Goal: Information Seeking & Learning: Learn about a topic

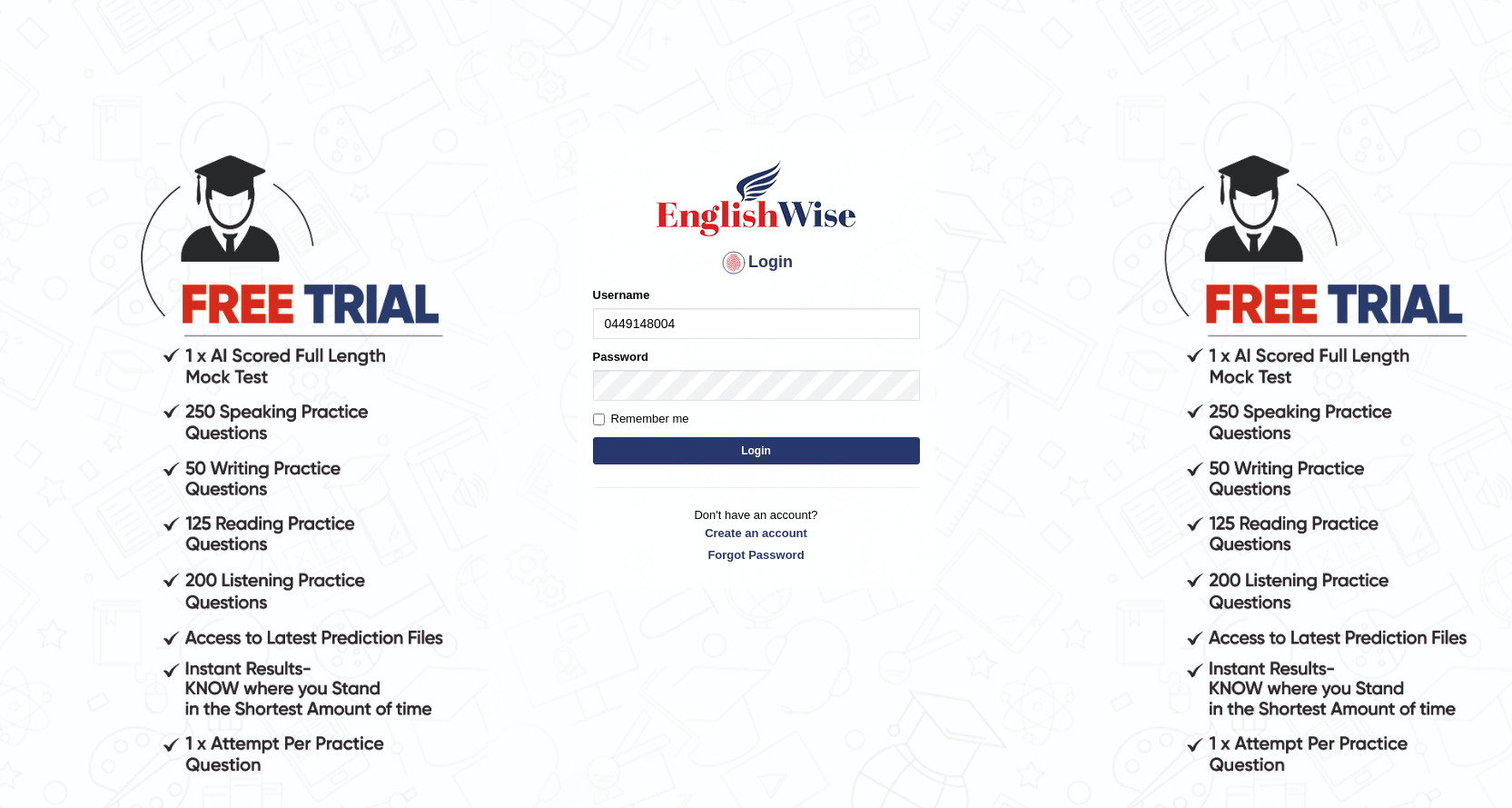
type input "0449148004"
click at [750, 448] on button "Login" at bounding box center [756, 451] width 327 height 27
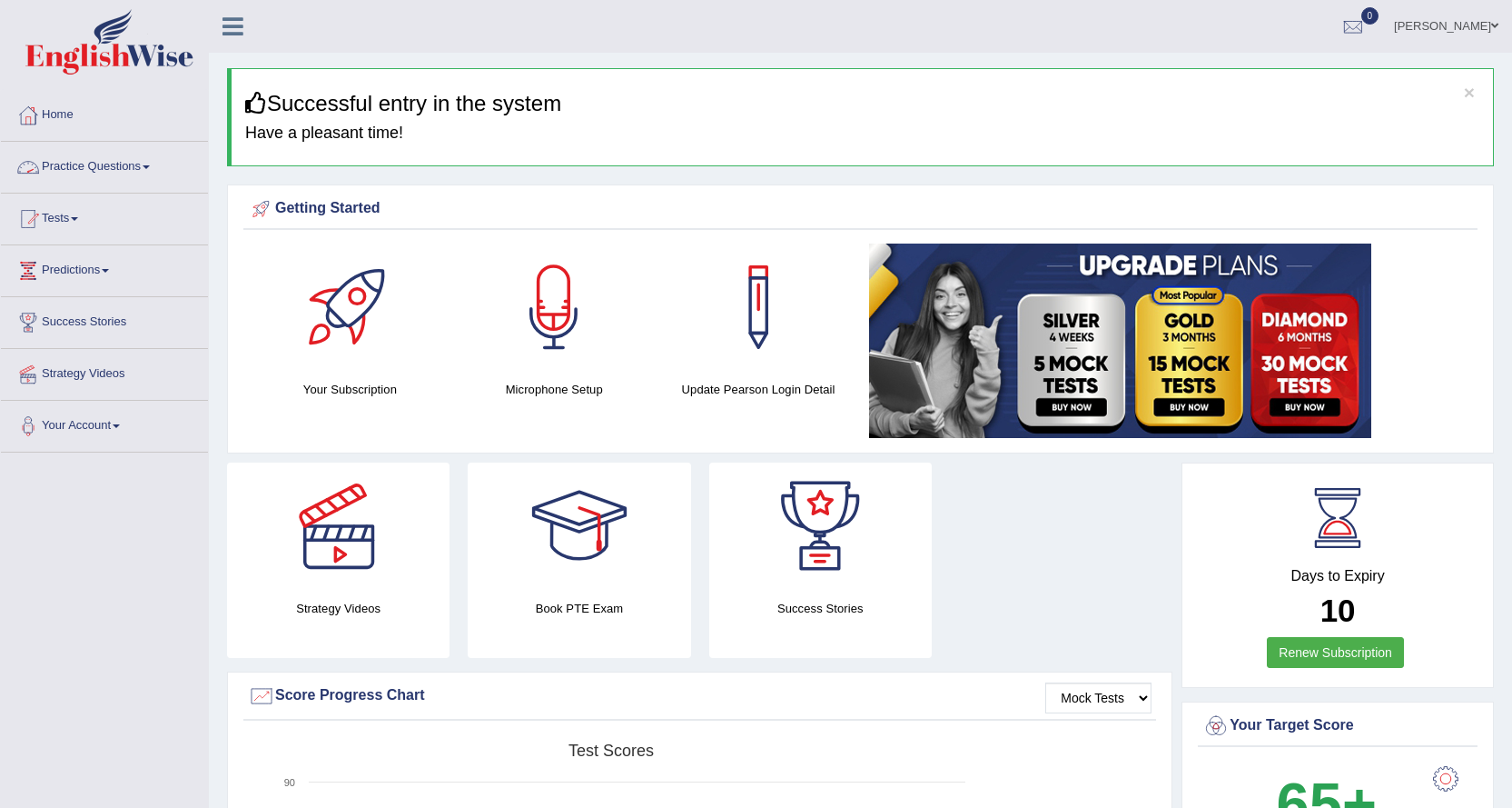
click at [148, 163] on link "Practice Questions" at bounding box center [104, 165] width 207 height 46
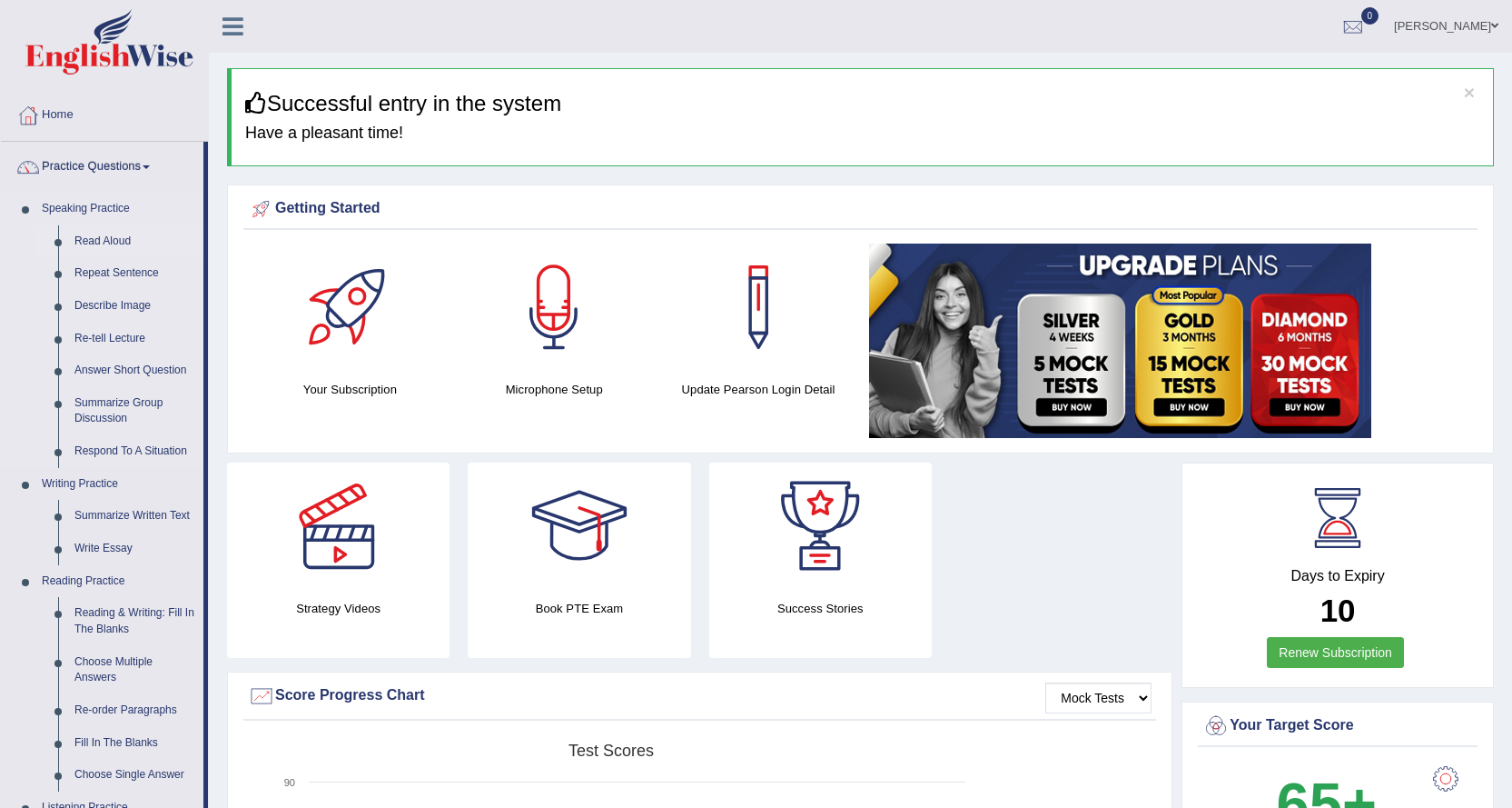
click at [115, 240] on link "Read Aloud" at bounding box center [134, 242] width 137 height 33
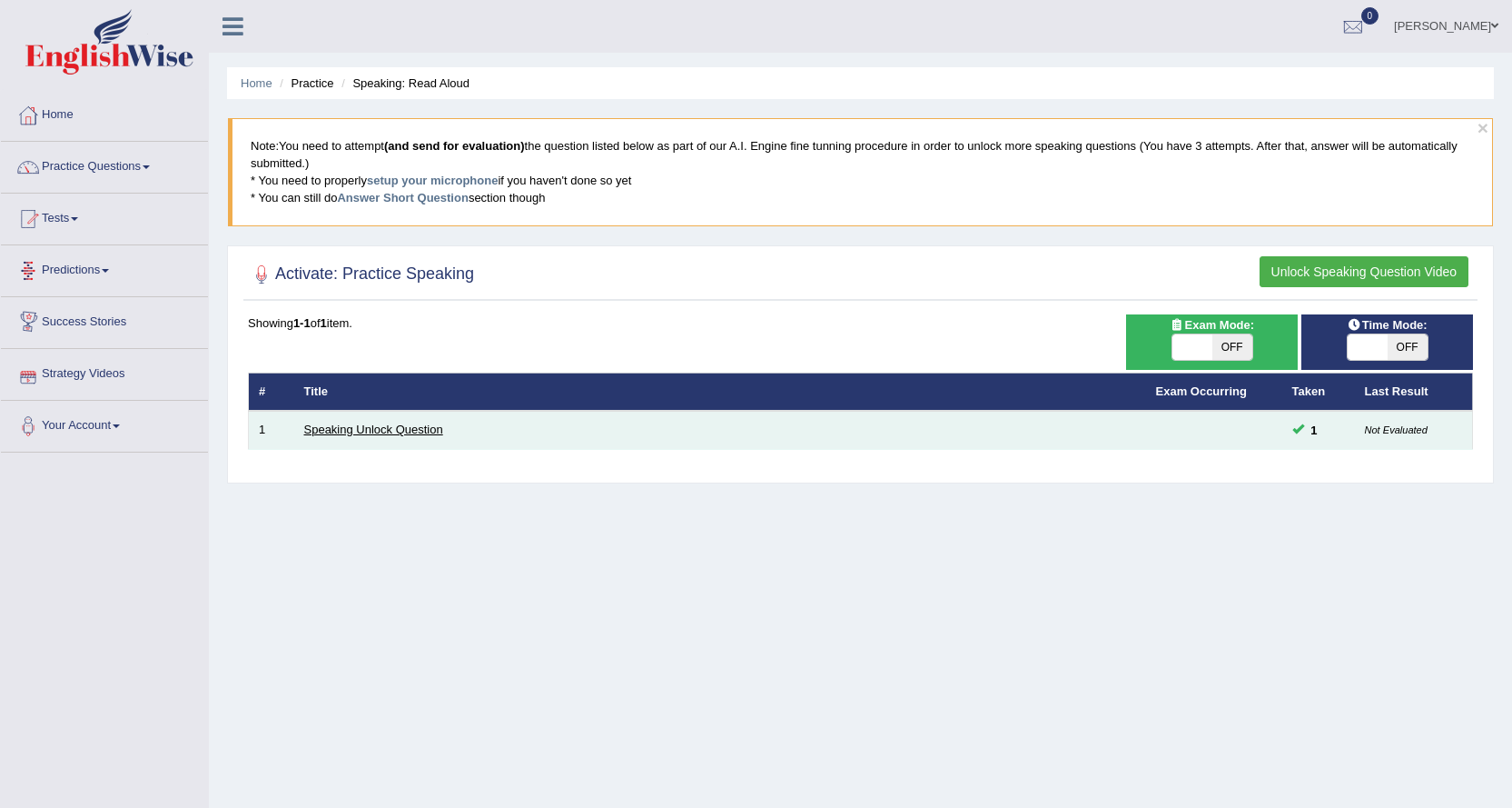
click at [358, 429] on link "Speaking Unlock Question" at bounding box center [374, 429] width 139 height 14
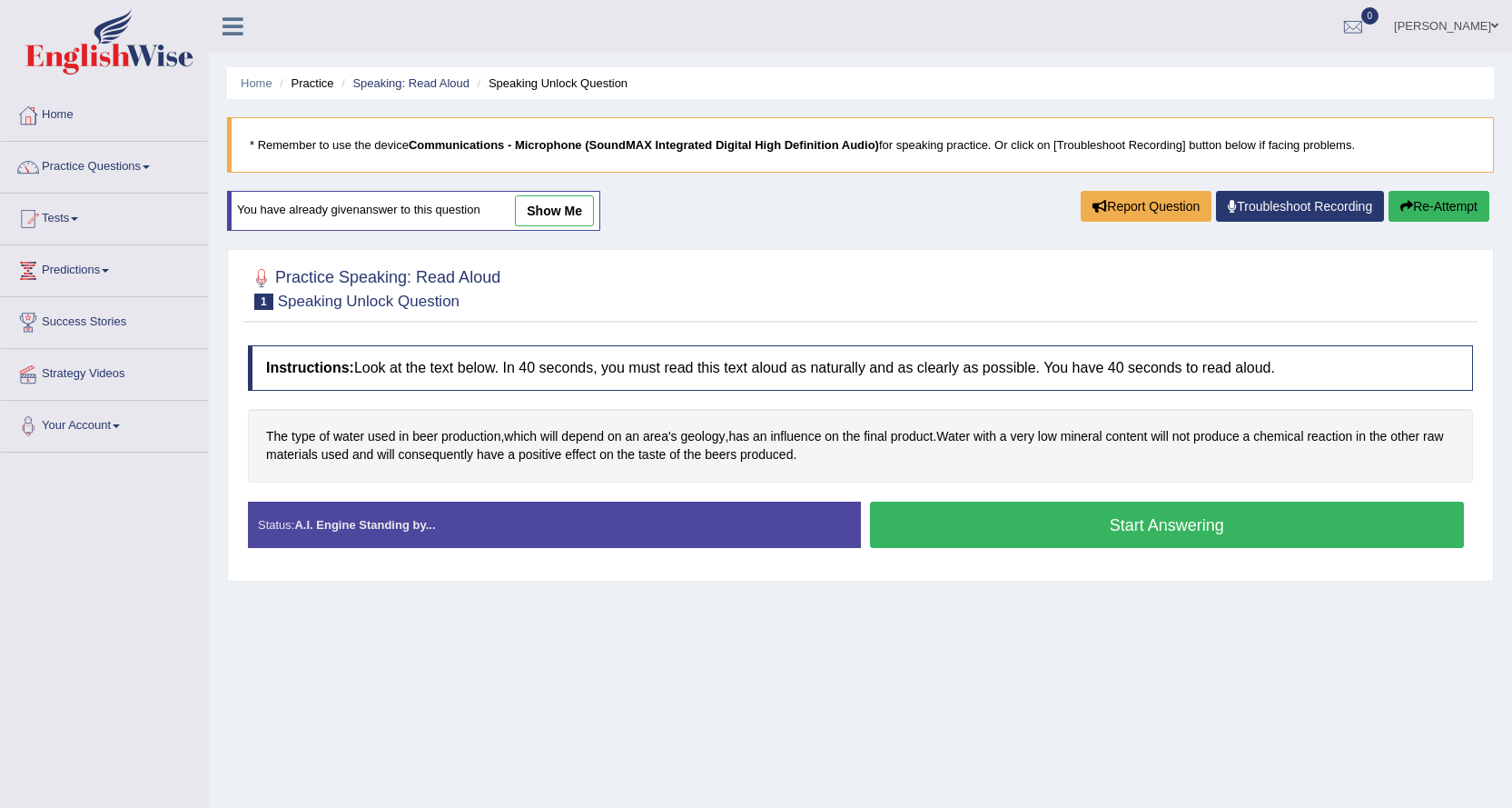
click at [1003, 521] on button "Start Answering" at bounding box center [1167, 524] width 595 height 47
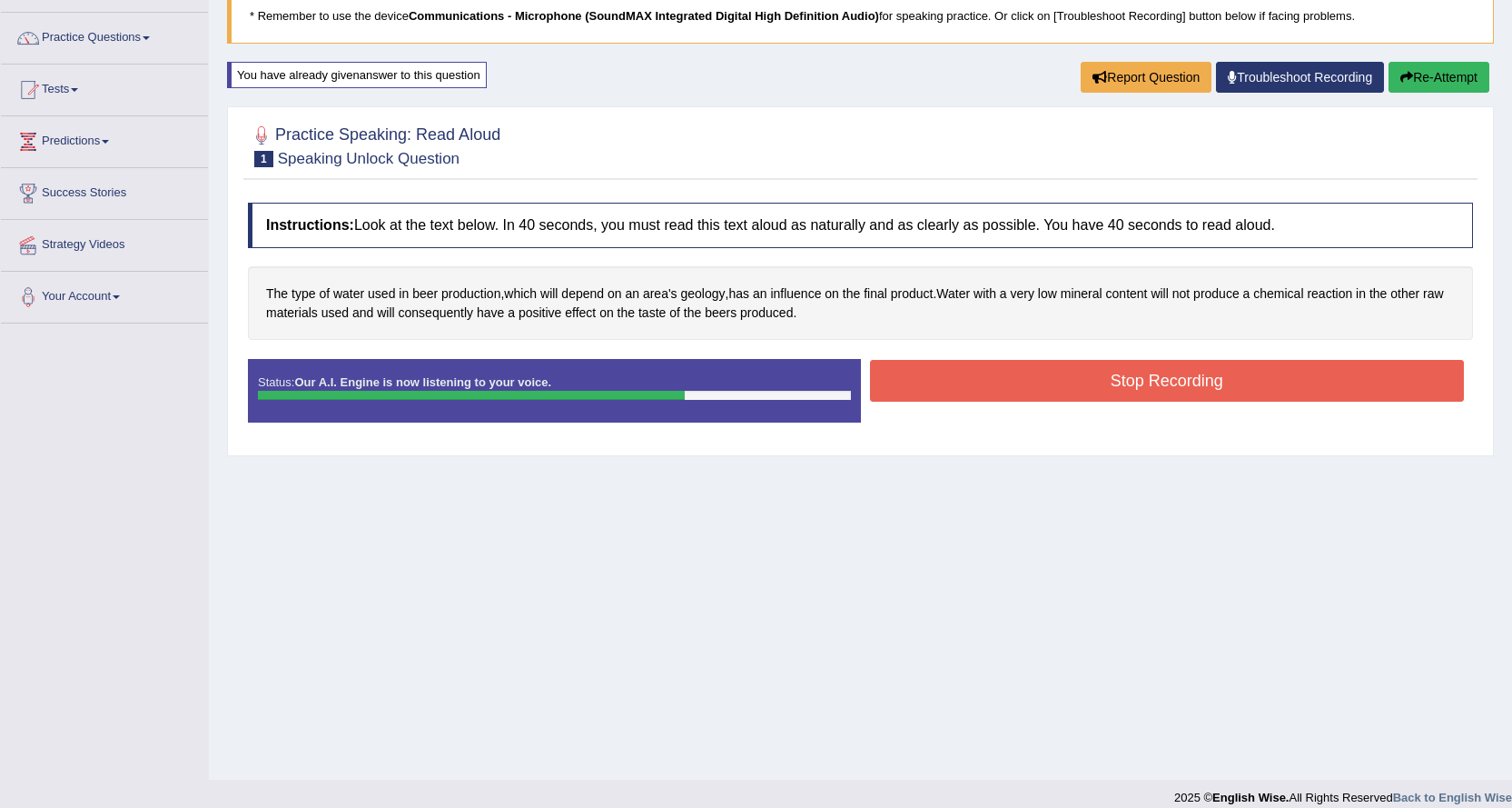
scroll to position [146, 0]
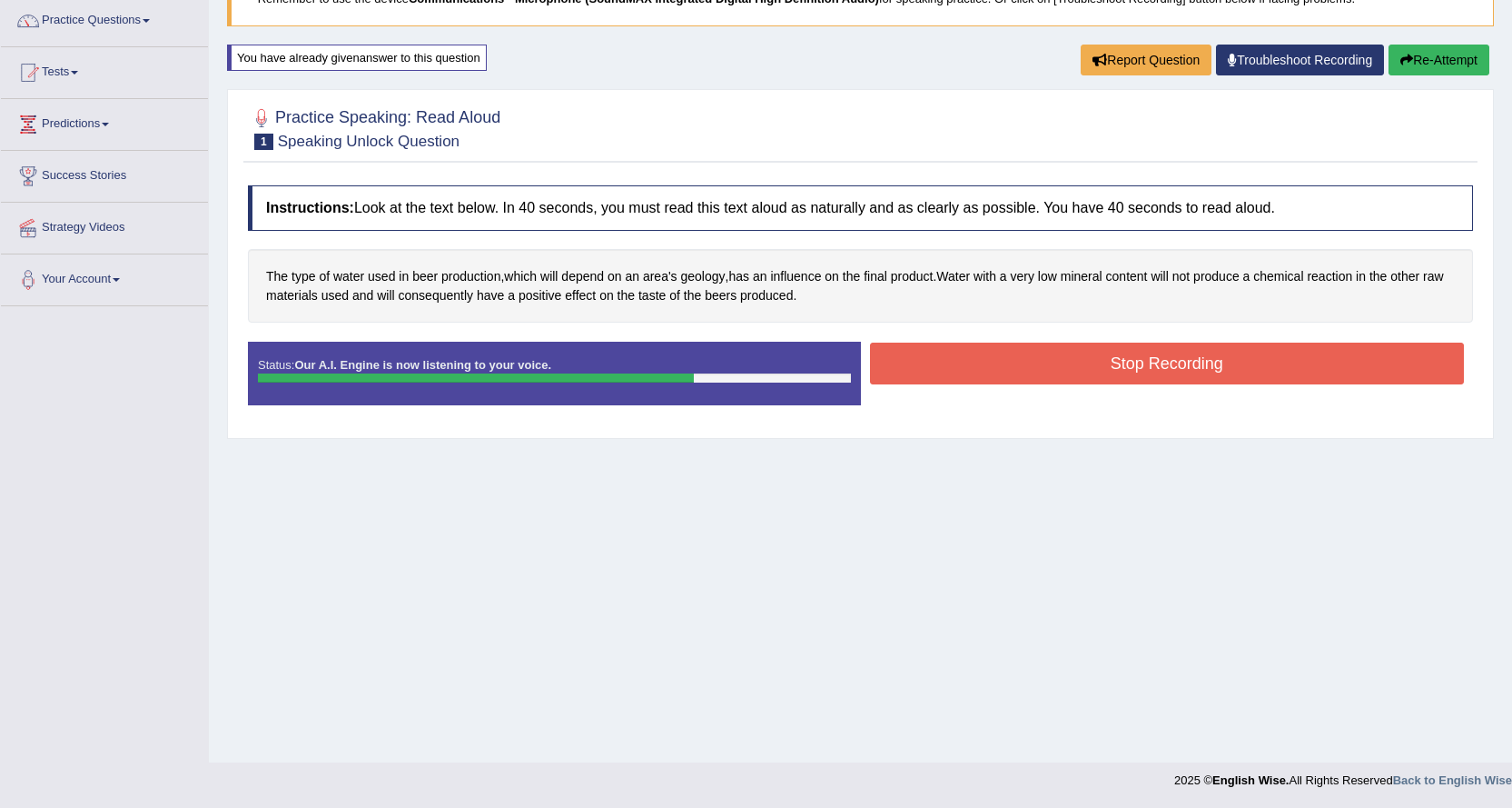
click at [1230, 358] on button "Stop Recording" at bounding box center [1167, 363] width 595 height 42
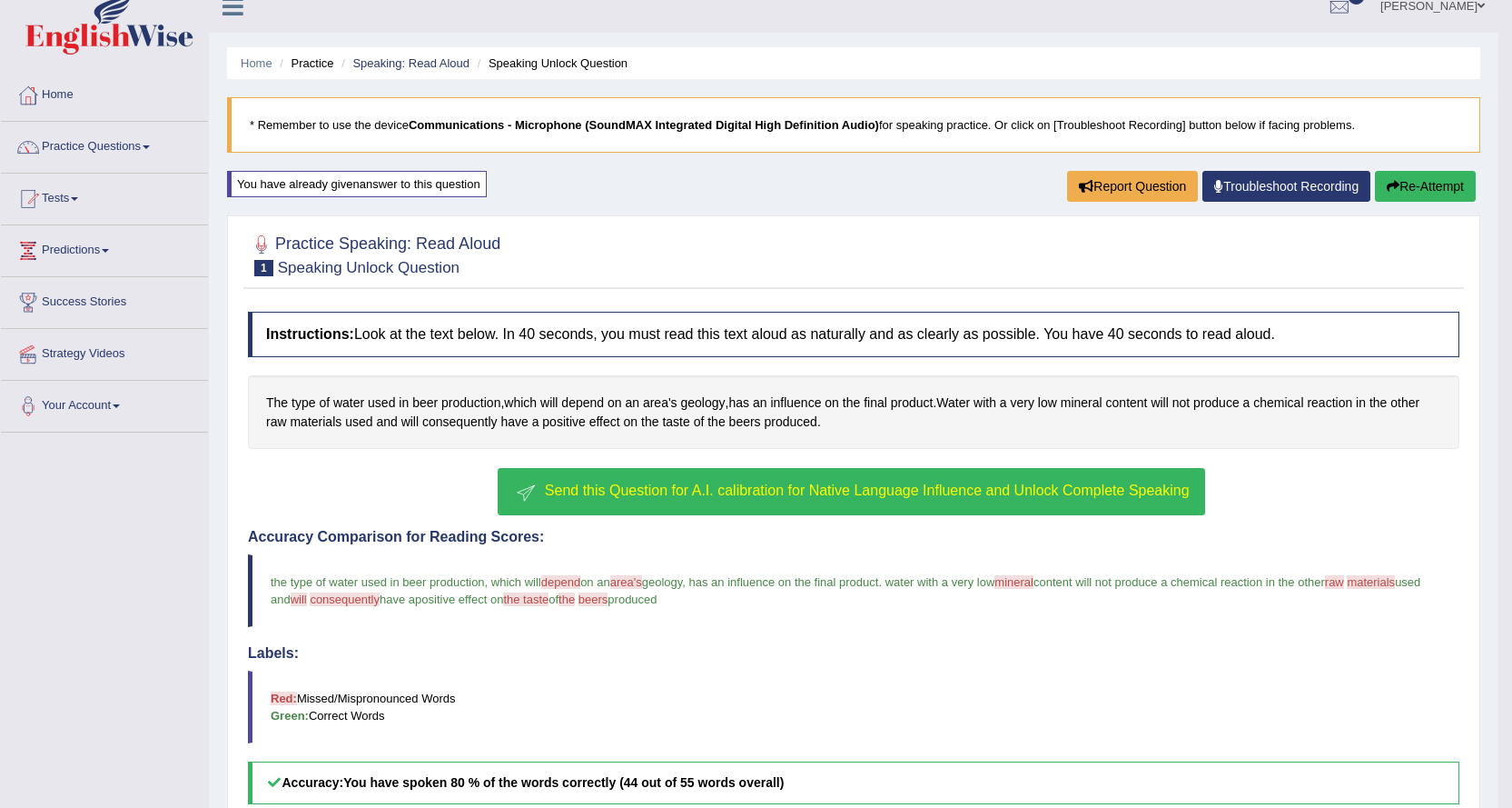
scroll to position [10, 0]
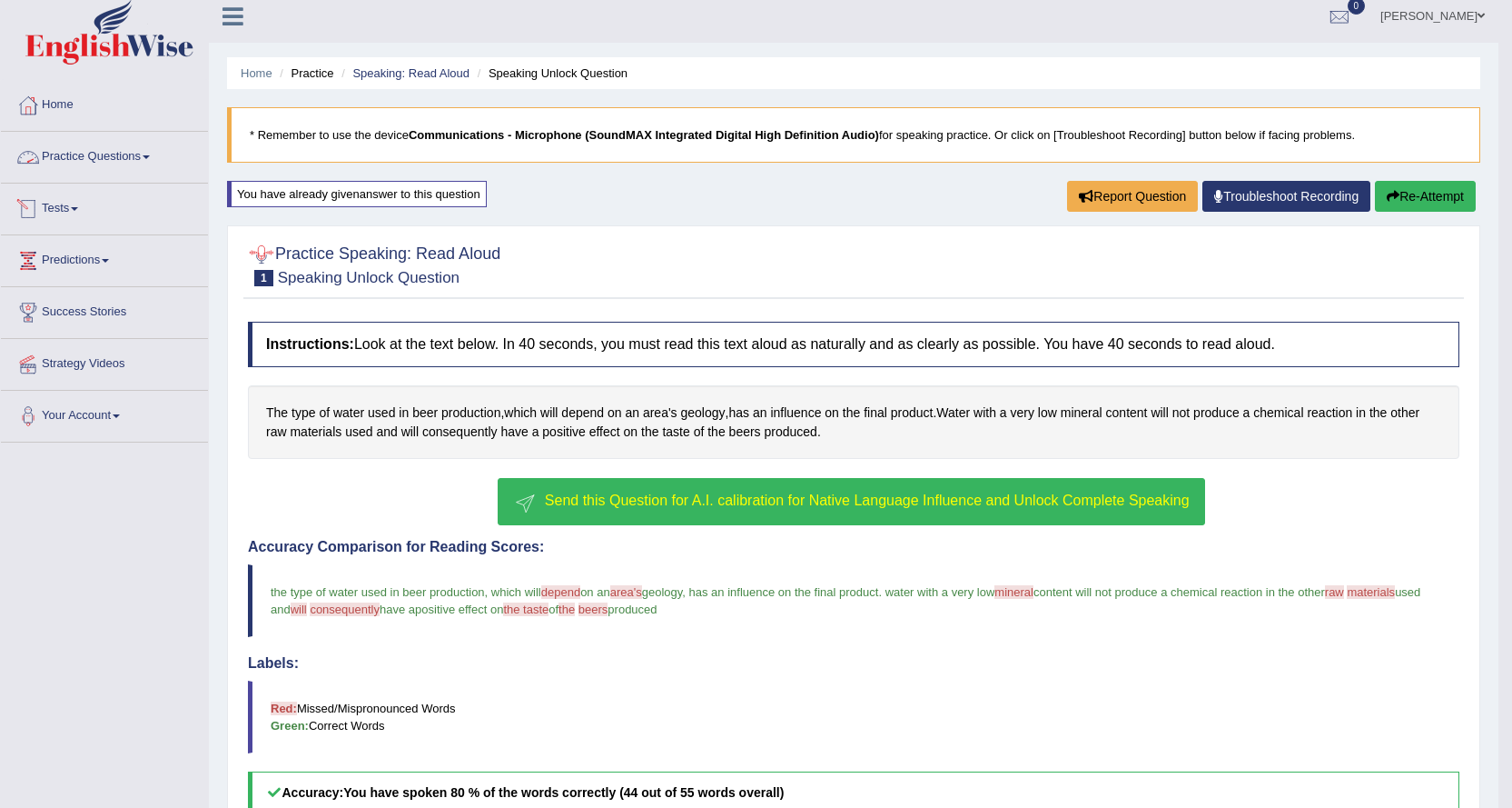
click at [150, 147] on link "Practice Questions" at bounding box center [104, 155] width 207 height 46
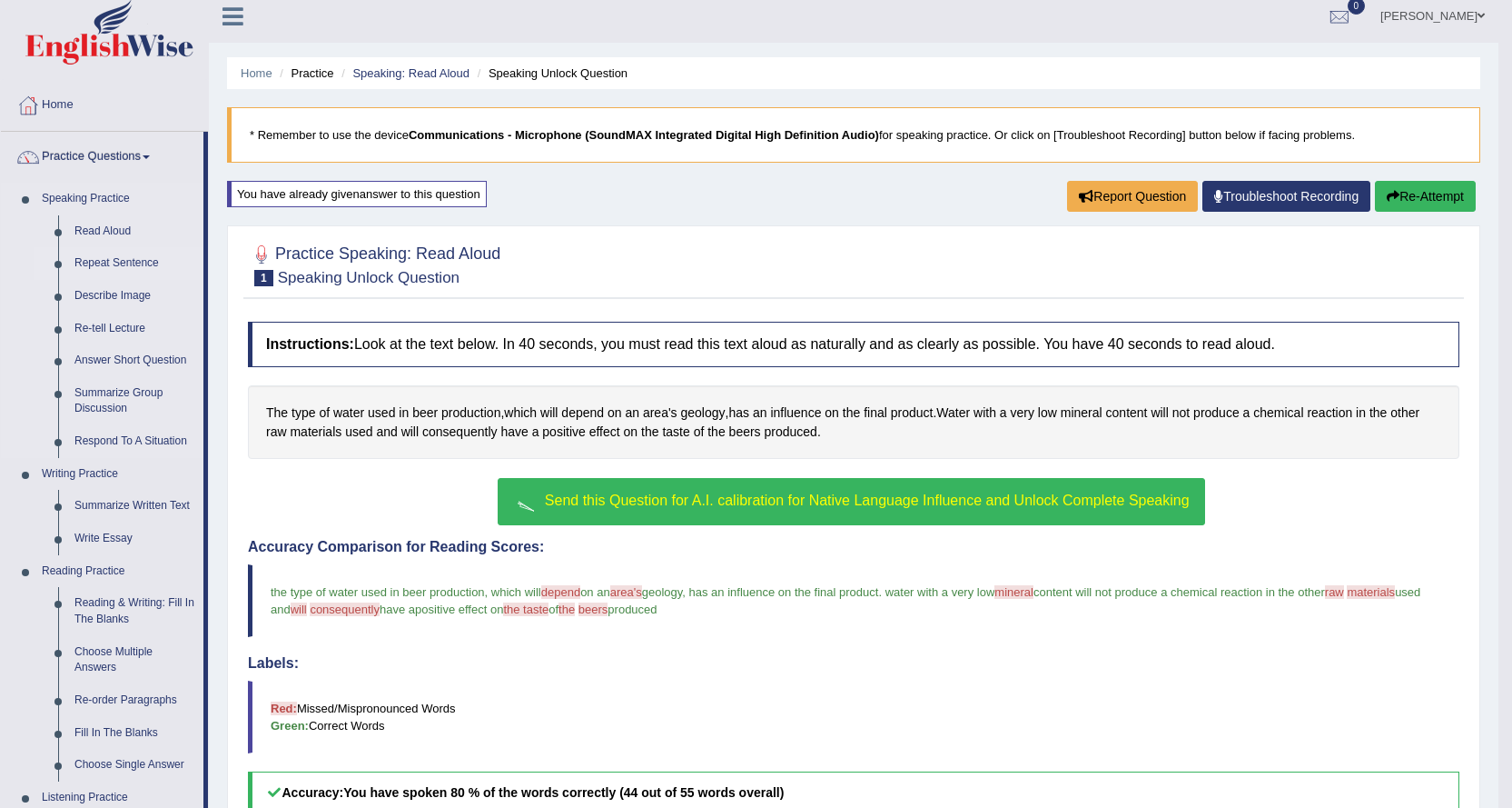
click at [113, 259] on link "Repeat Sentence" at bounding box center [134, 264] width 137 height 33
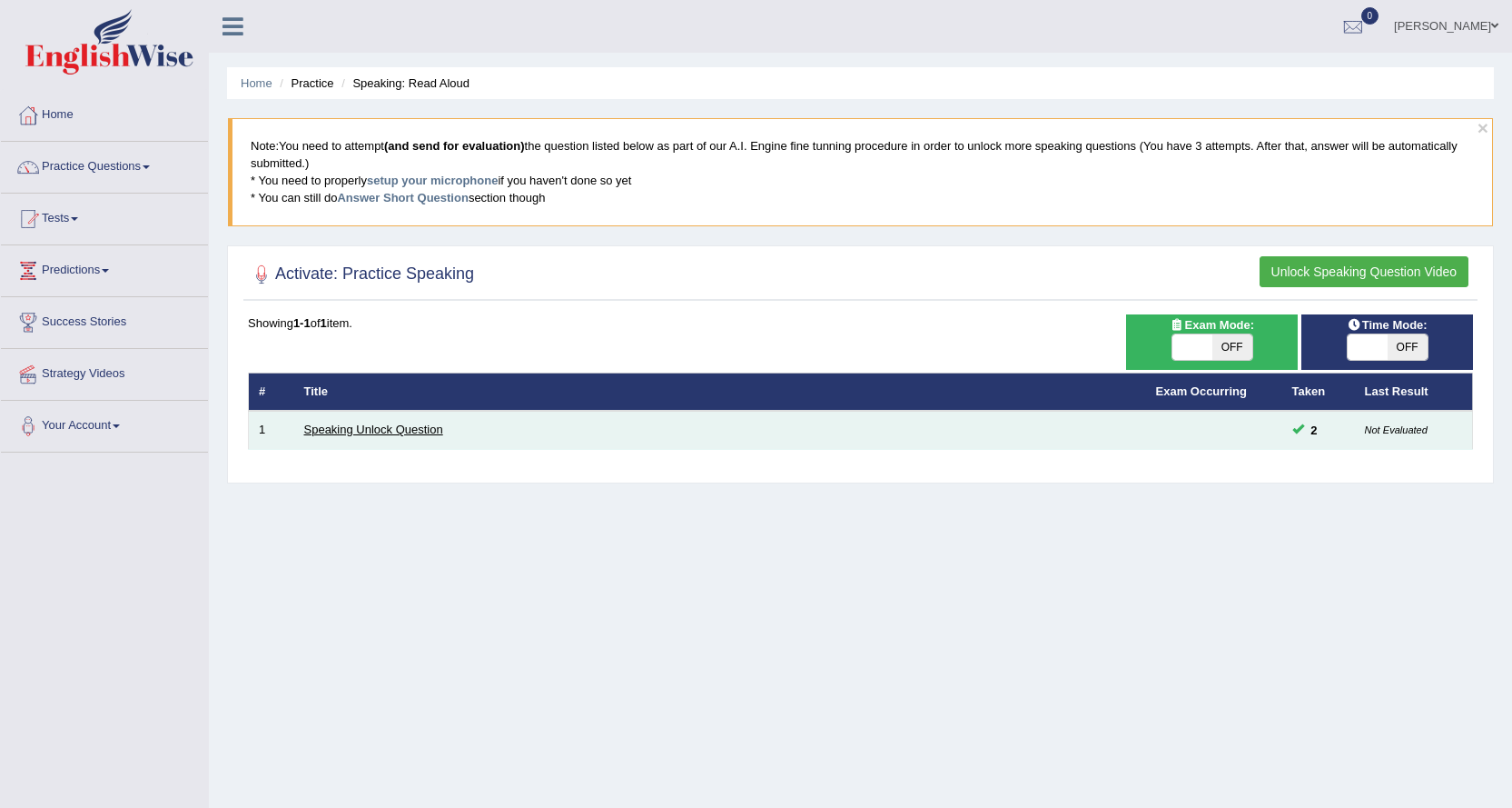
click at [332, 426] on link "Speaking Unlock Question" at bounding box center [374, 429] width 139 height 14
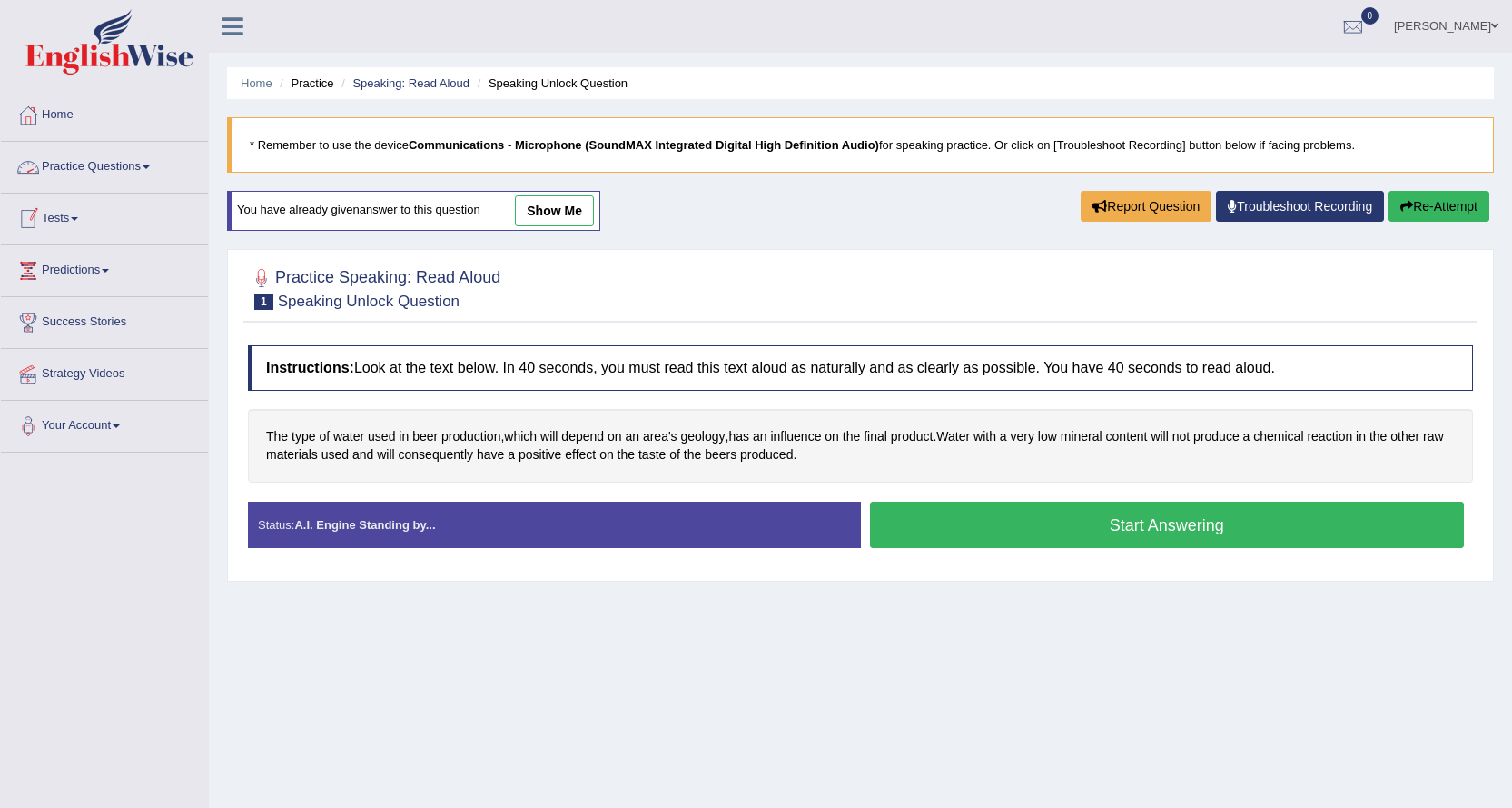
click at [147, 167] on link "Practice Questions" at bounding box center [104, 165] width 207 height 46
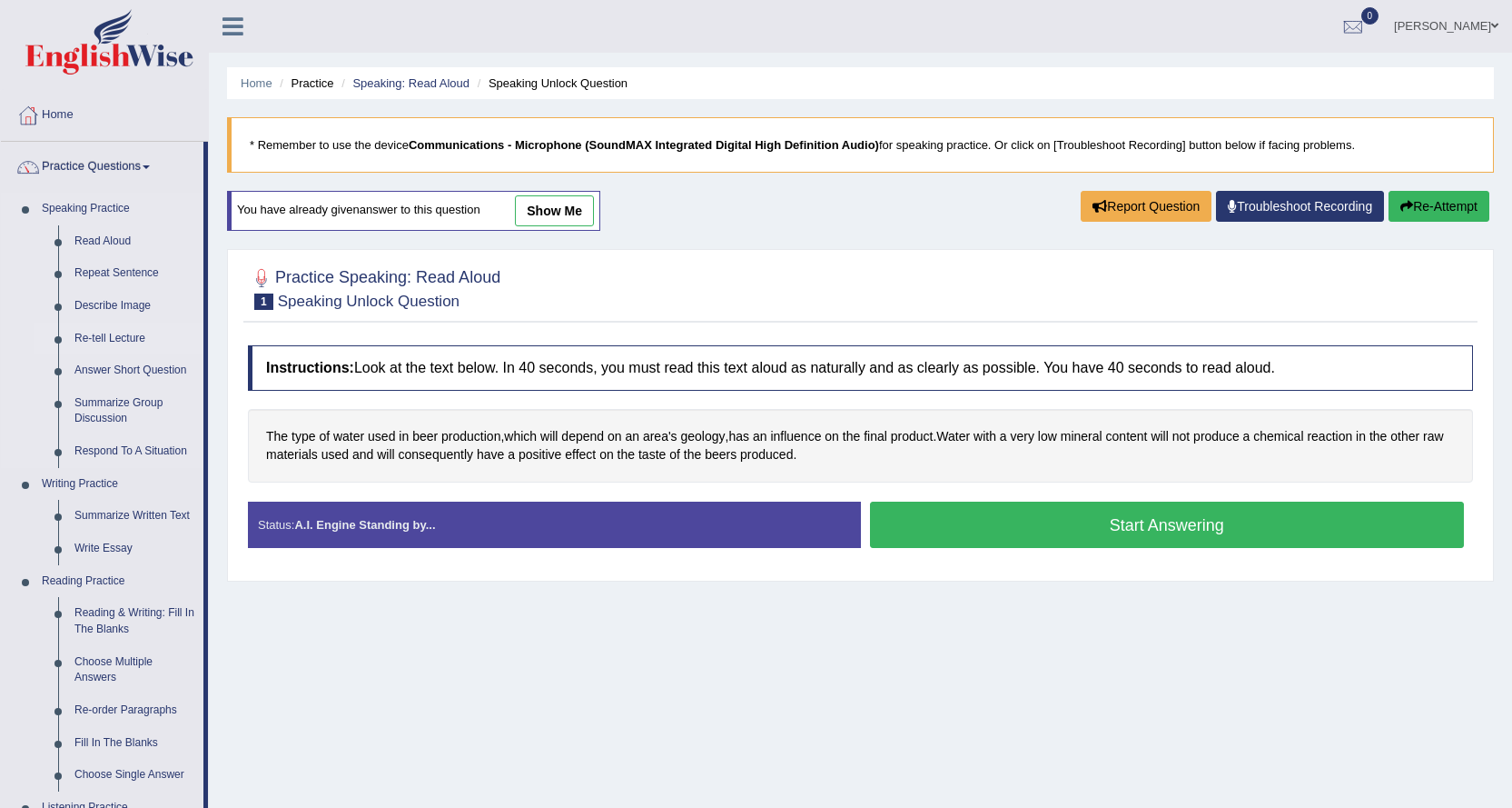
click at [127, 336] on link "Re-tell Lecture" at bounding box center [134, 339] width 137 height 33
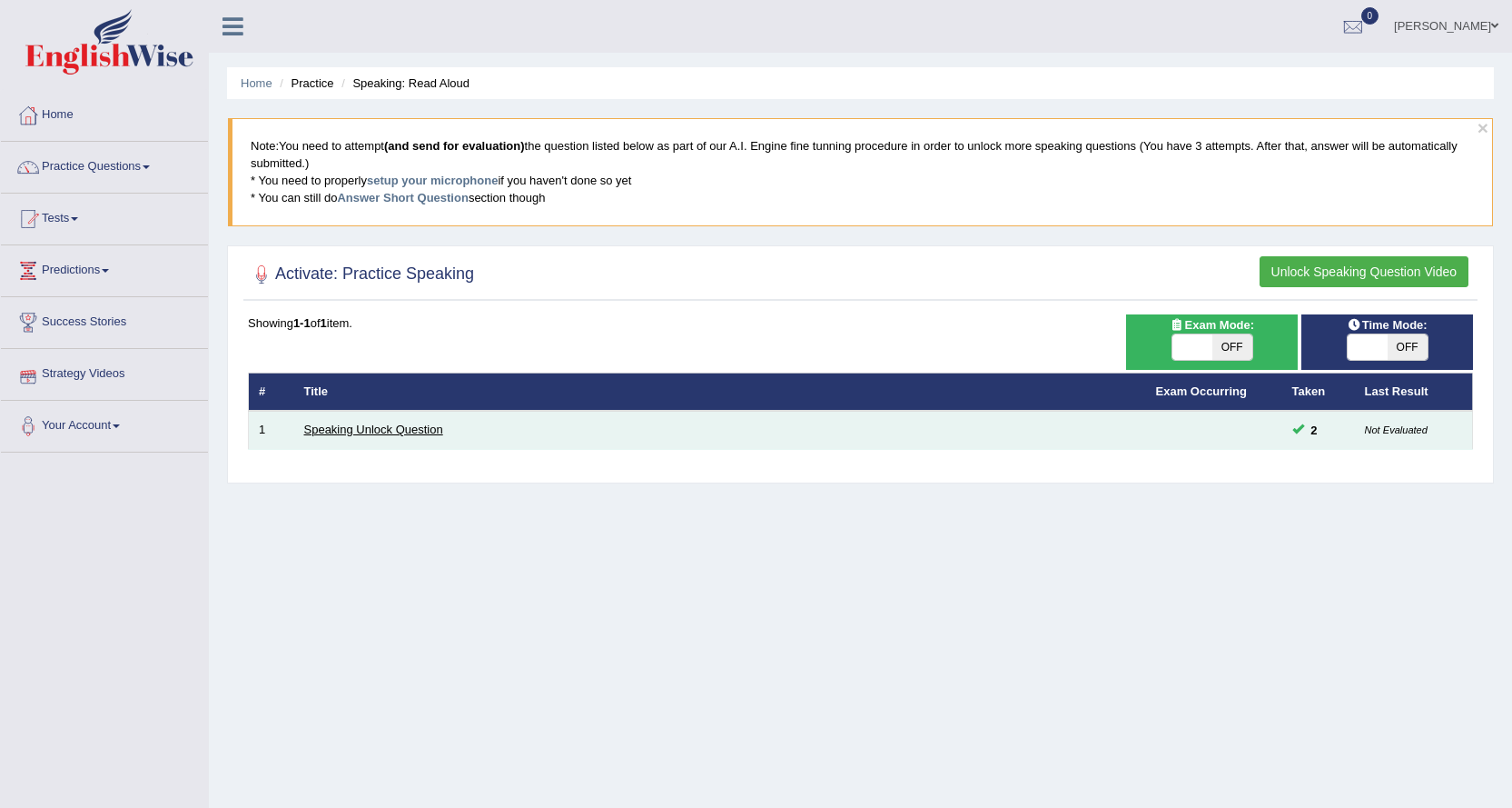
click at [364, 436] on link "Speaking Unlock Question" at bounding box center [374, 429] width 139 height 14
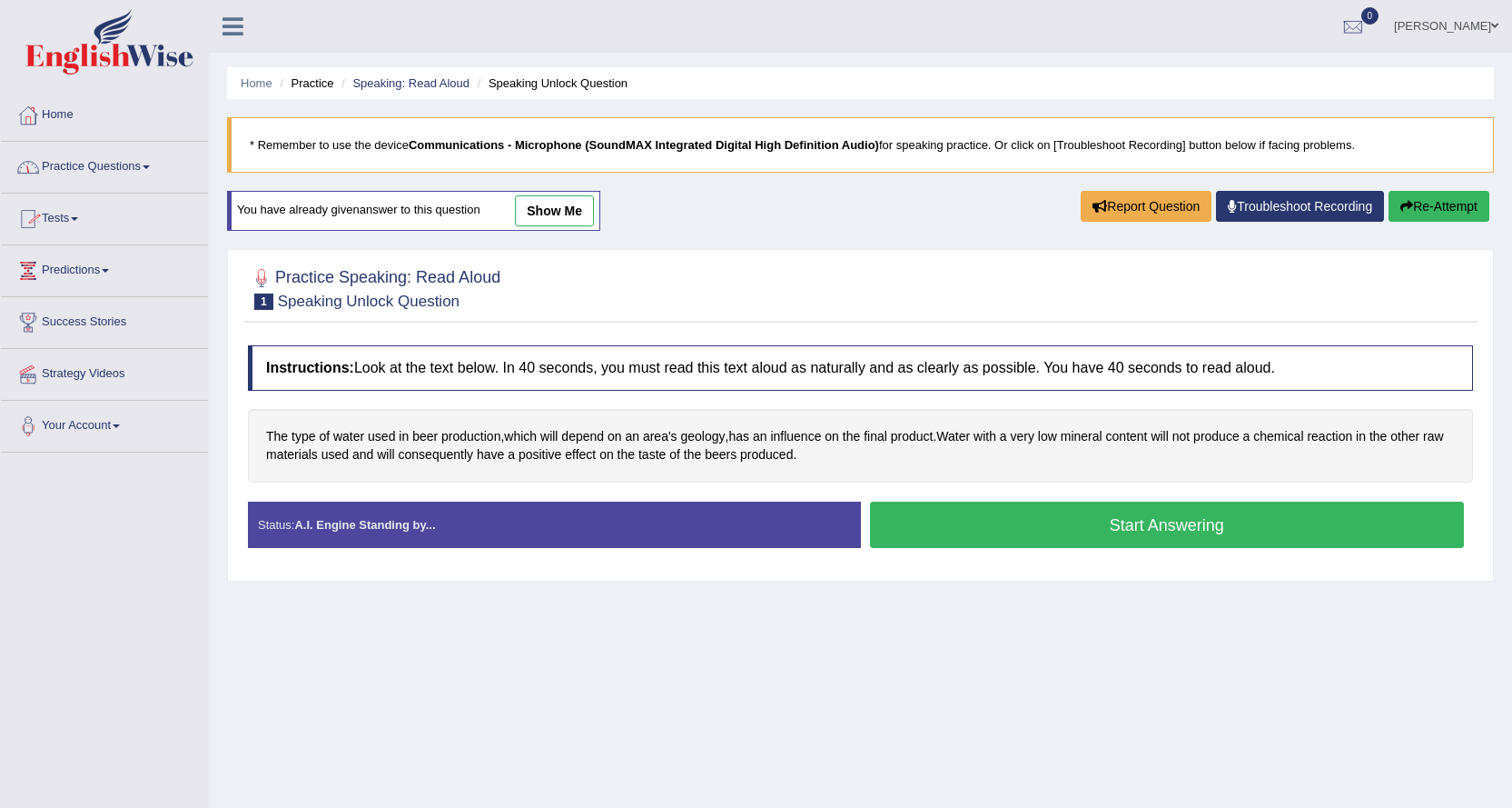
click at [142, 167] on link "Practice Questions" at bounding box center [104, 165] width 207 height 46
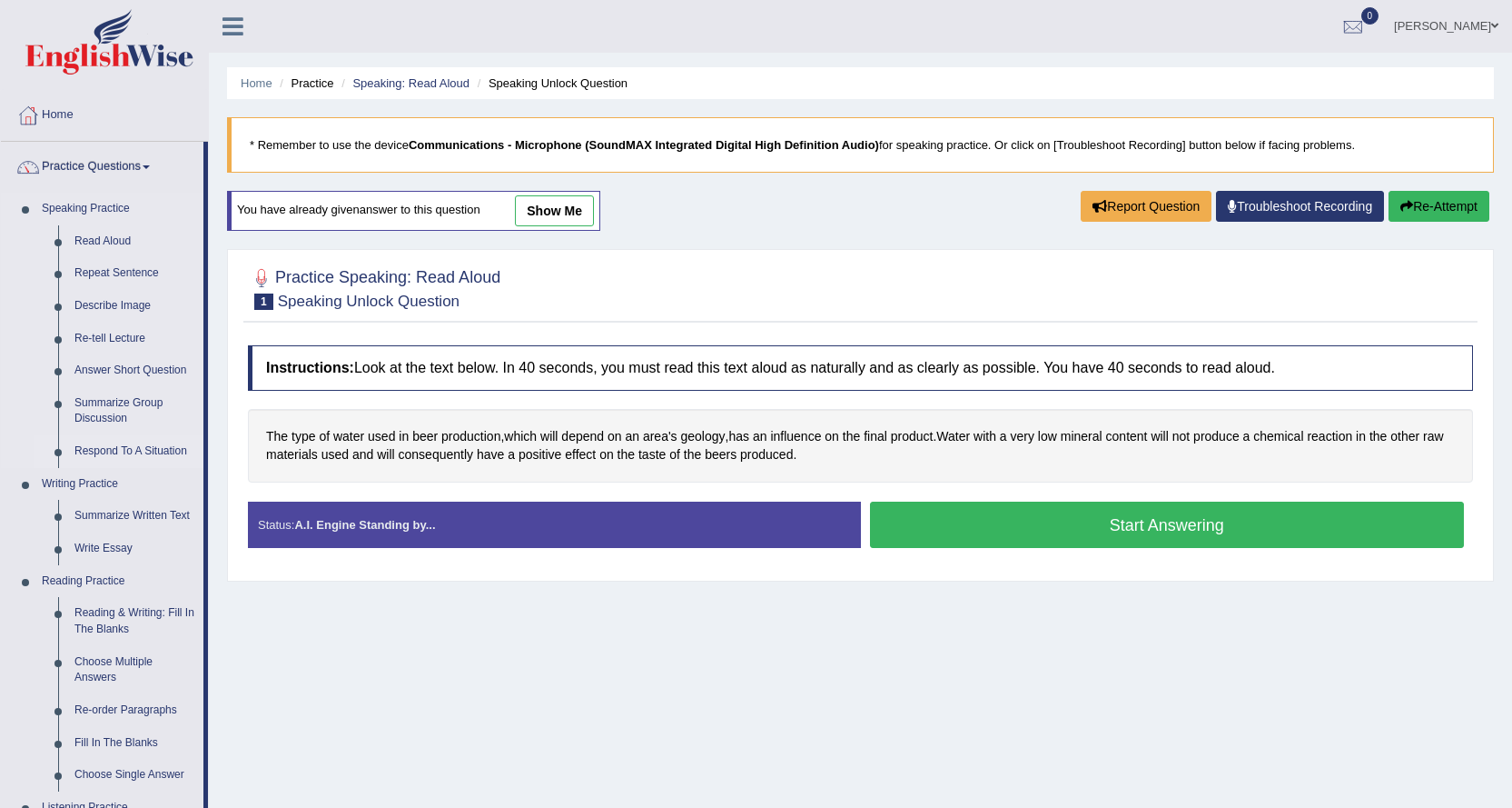
click at [145, 444] on link "Respond To A Situation" at bounding box center [134, 452] width 137 height 33
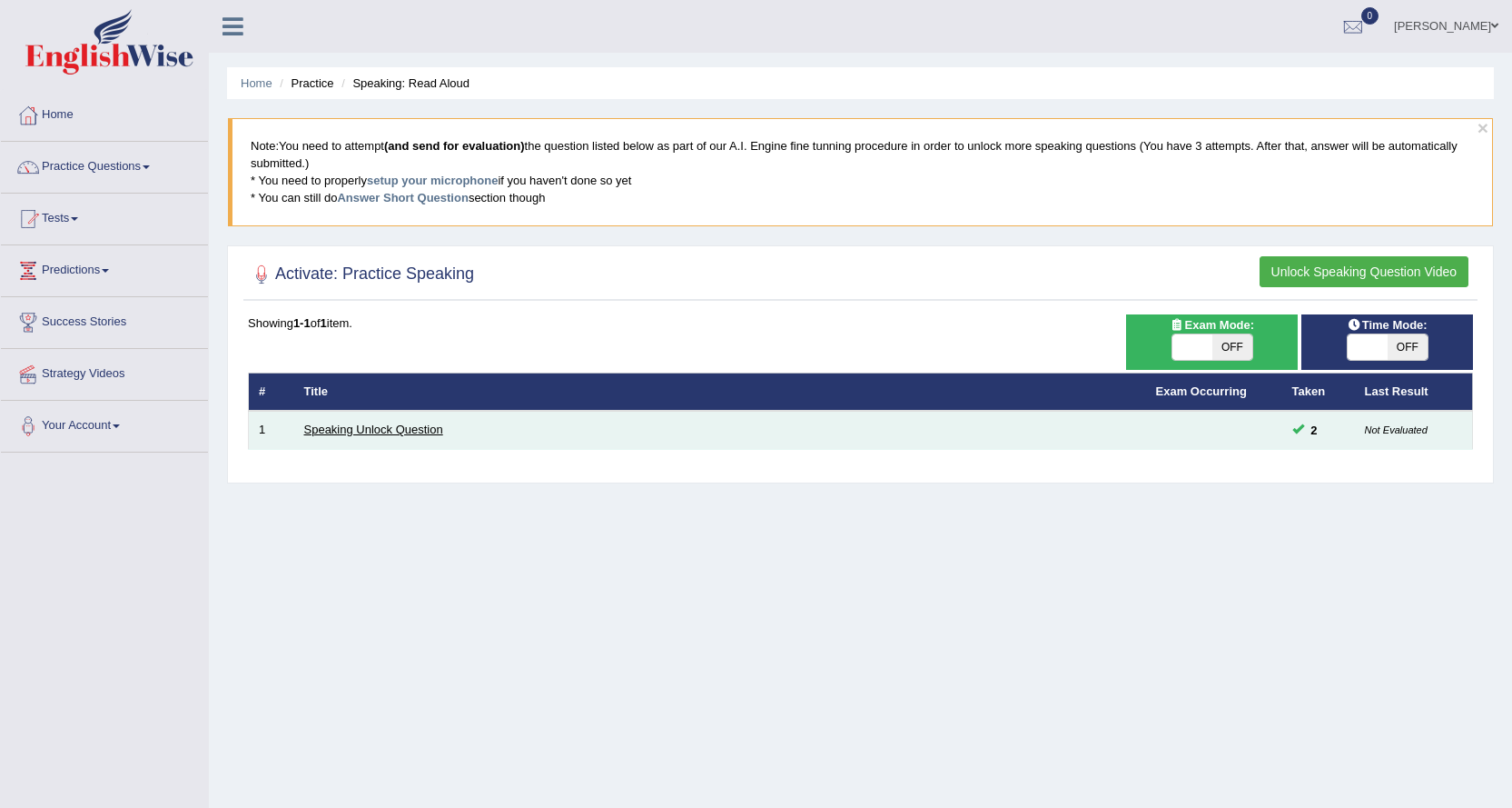
click at [368, 436] on link "Speaking Unlock Question" at bounding box center [374, 429] width 139 height 14
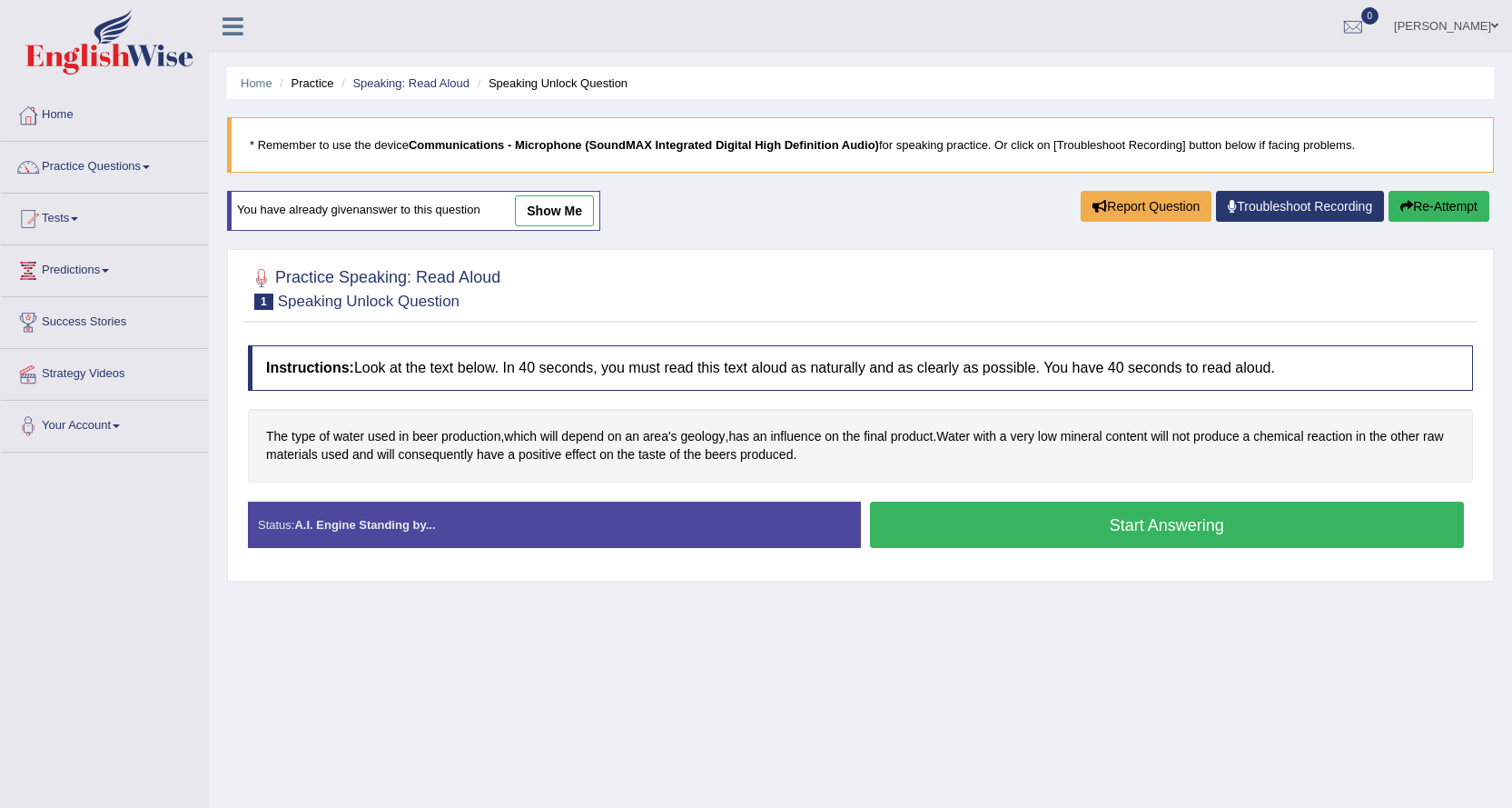
click at [147, 167] on link "Practice Questions" at bounding box center [104, 165] width 207 height 46
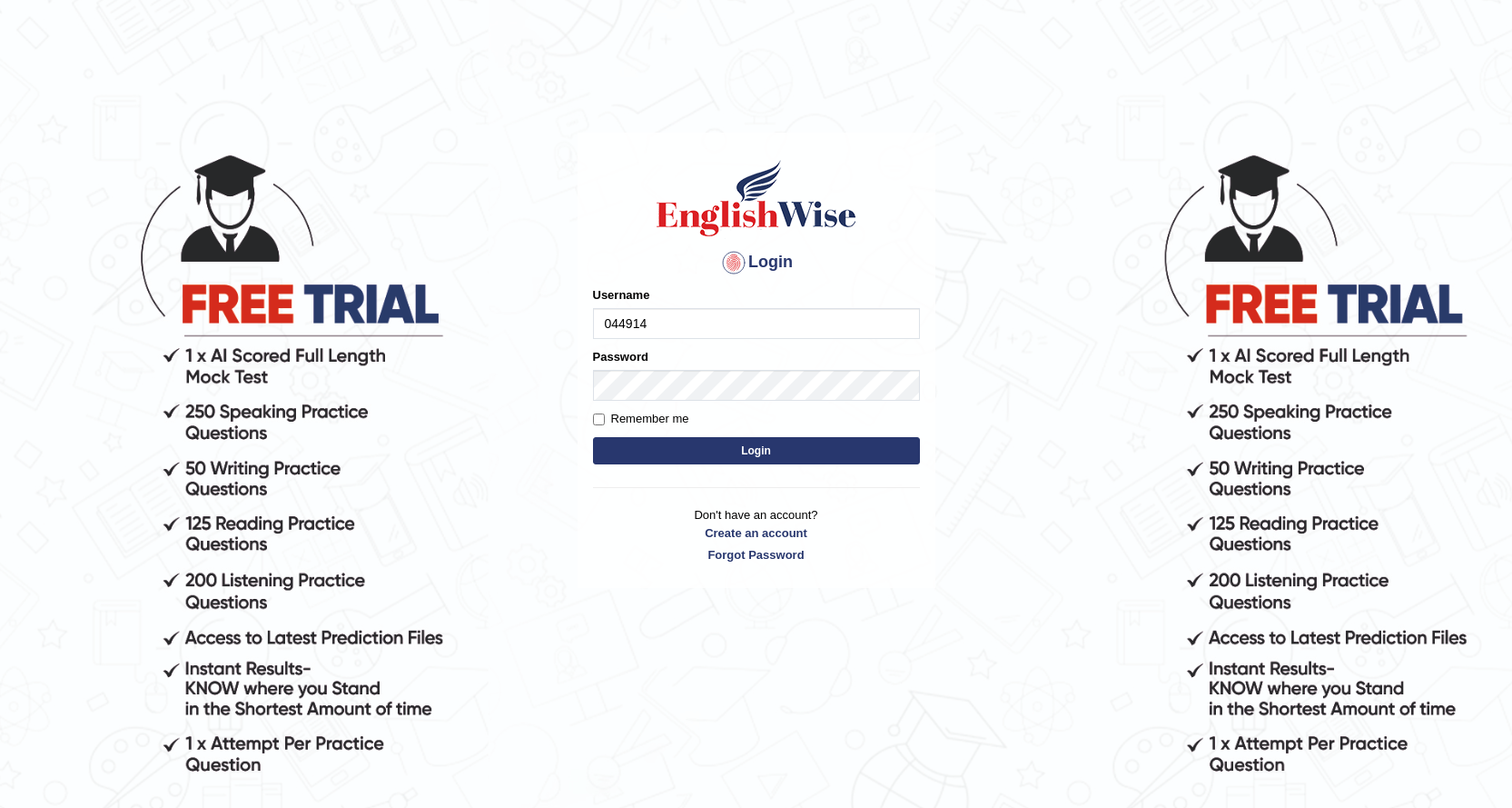
type input "0449148004"
click at [822, 448] on button "Login" at bounding box center [756, 451] width 327 height 27
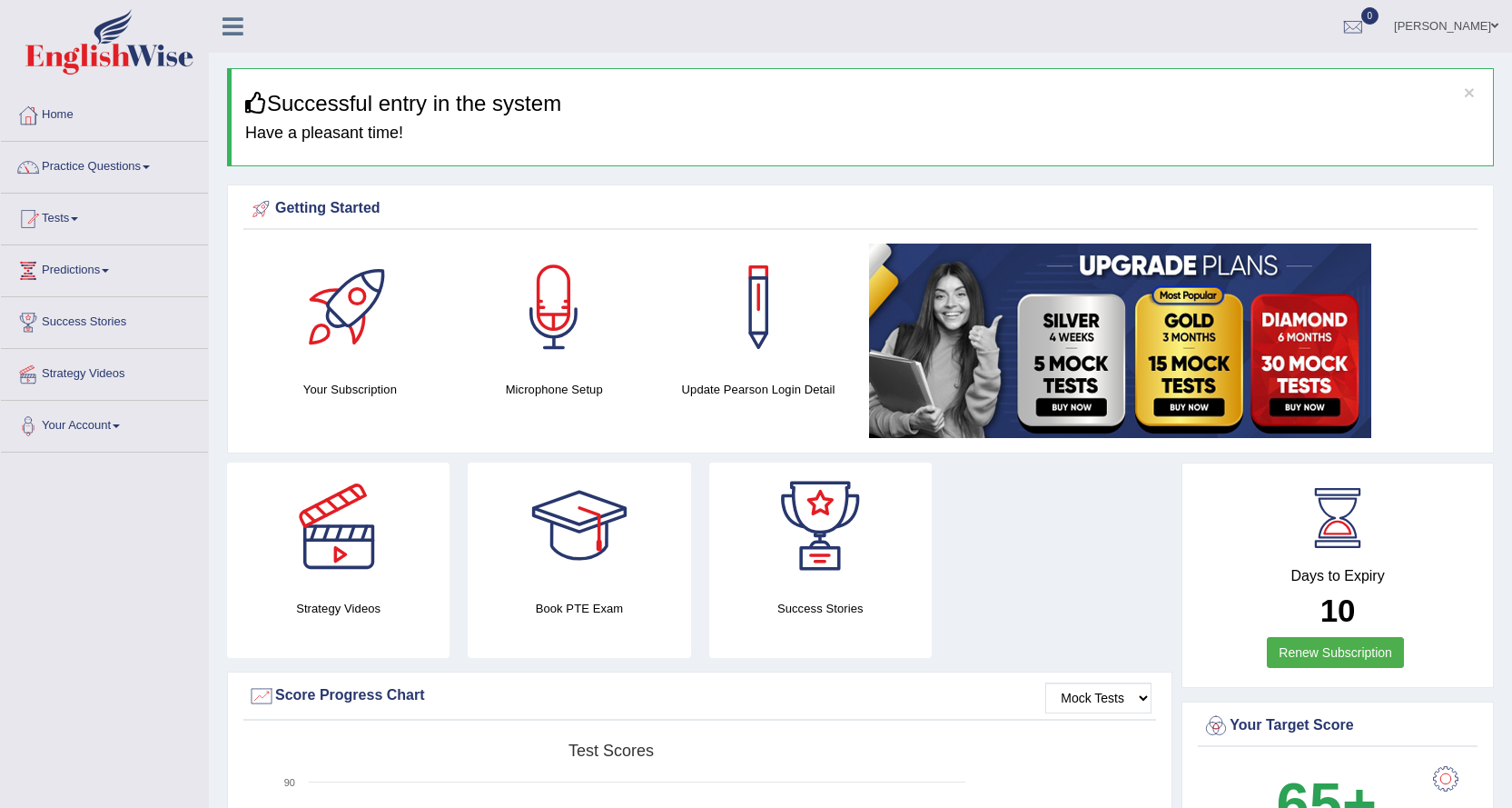
drag, startPoint x: 0, startPoint y: 0, endPoint x: 112, endPoint y: 174, distance: 206.9
click at [112, 174] on link "Practice Questions" at bounding box center [104, 165] width 207 height 46
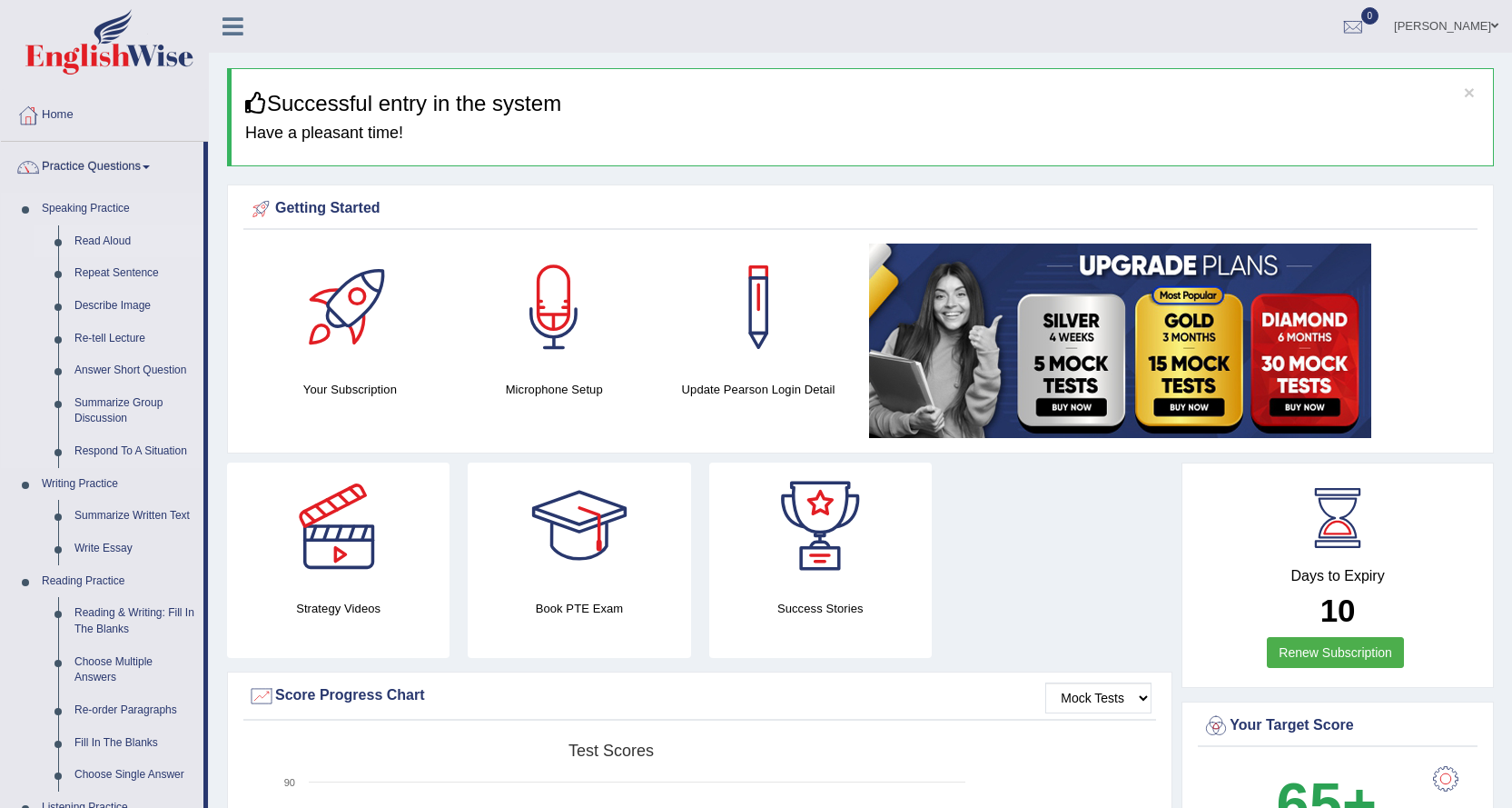
click at [115, 235] on link "Read Aloud" at bounding box center [134, 242] width 137 height 33
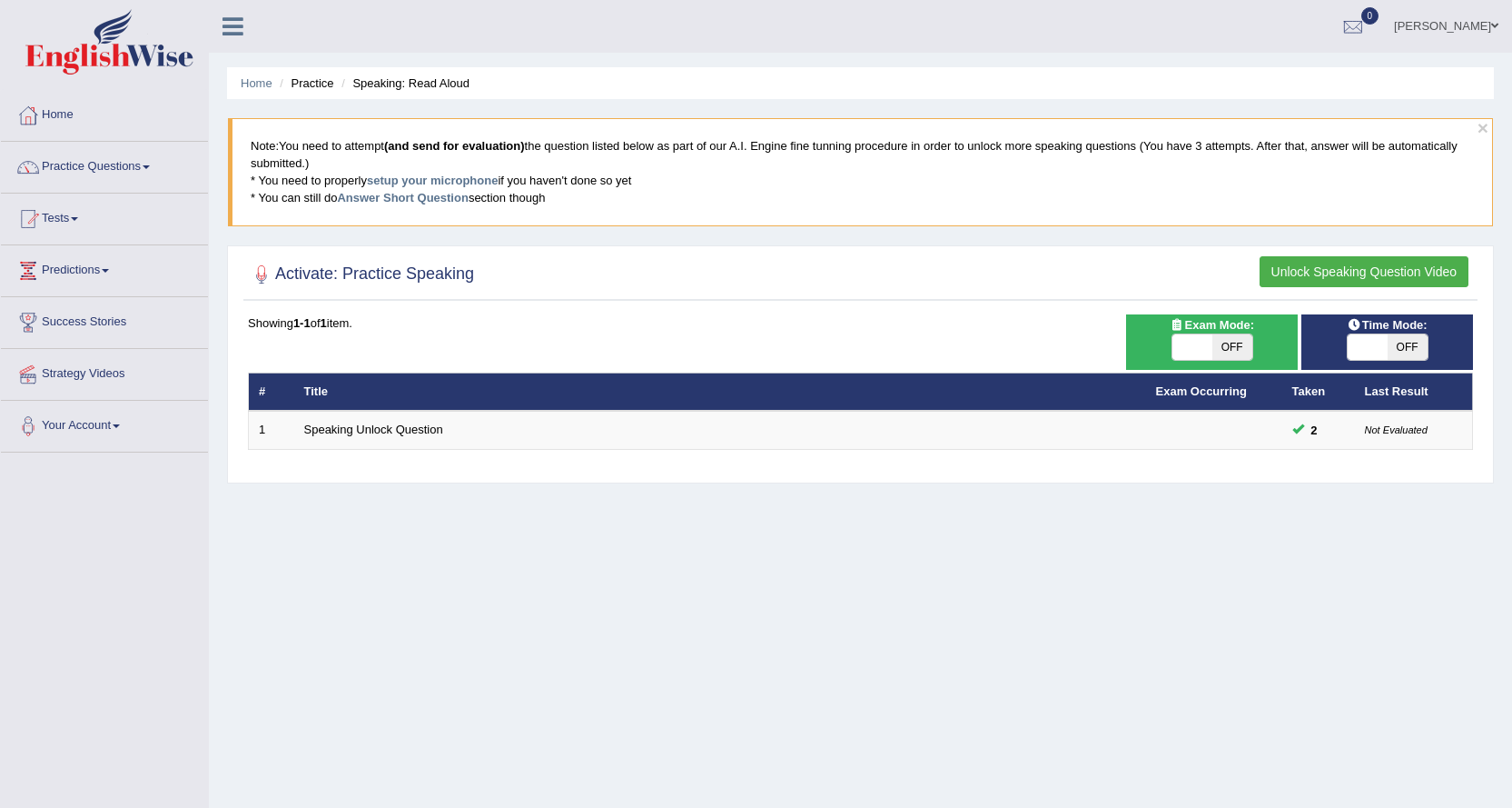
click at [1319, 263] on button "Unlock Speaking Question Video" at bounding box center [1364, 272] width 209 height 31
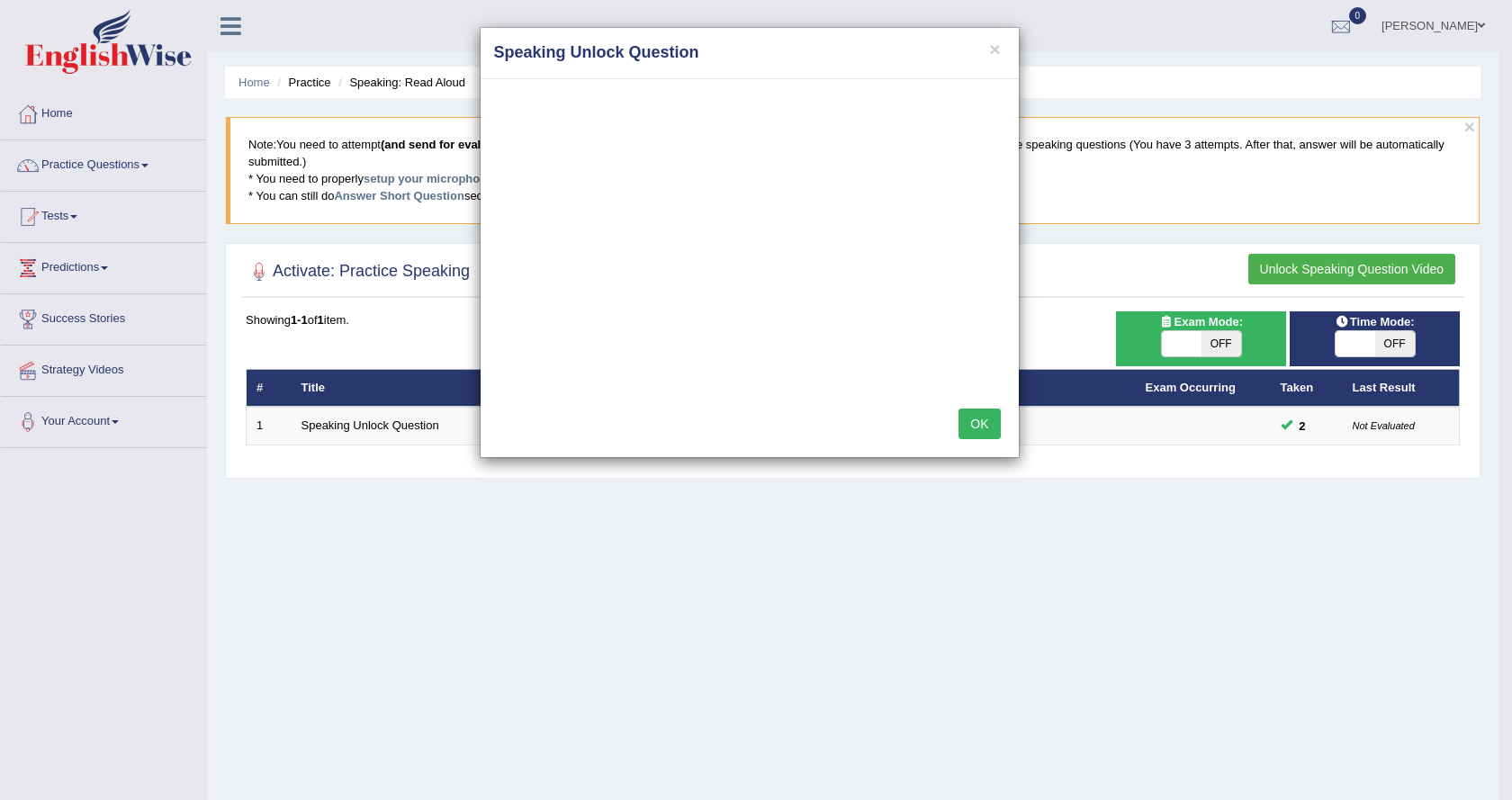
click at [422, 425] on div "× Speaking Unlock Question OK" at bounding box center [756, 400] width 1512 height 800
drag, startPoint x: 750, startPoint y: 45, endPoint x: 766, endPoint y: 40, distance: 16.8
click at [766, 40] on div "× Speaking Unlock Question" at bounding box center [750, 53] width 538 height 52
click at [983, 419] on button "OK" at bounding box center [979, 424] width 42 height 31
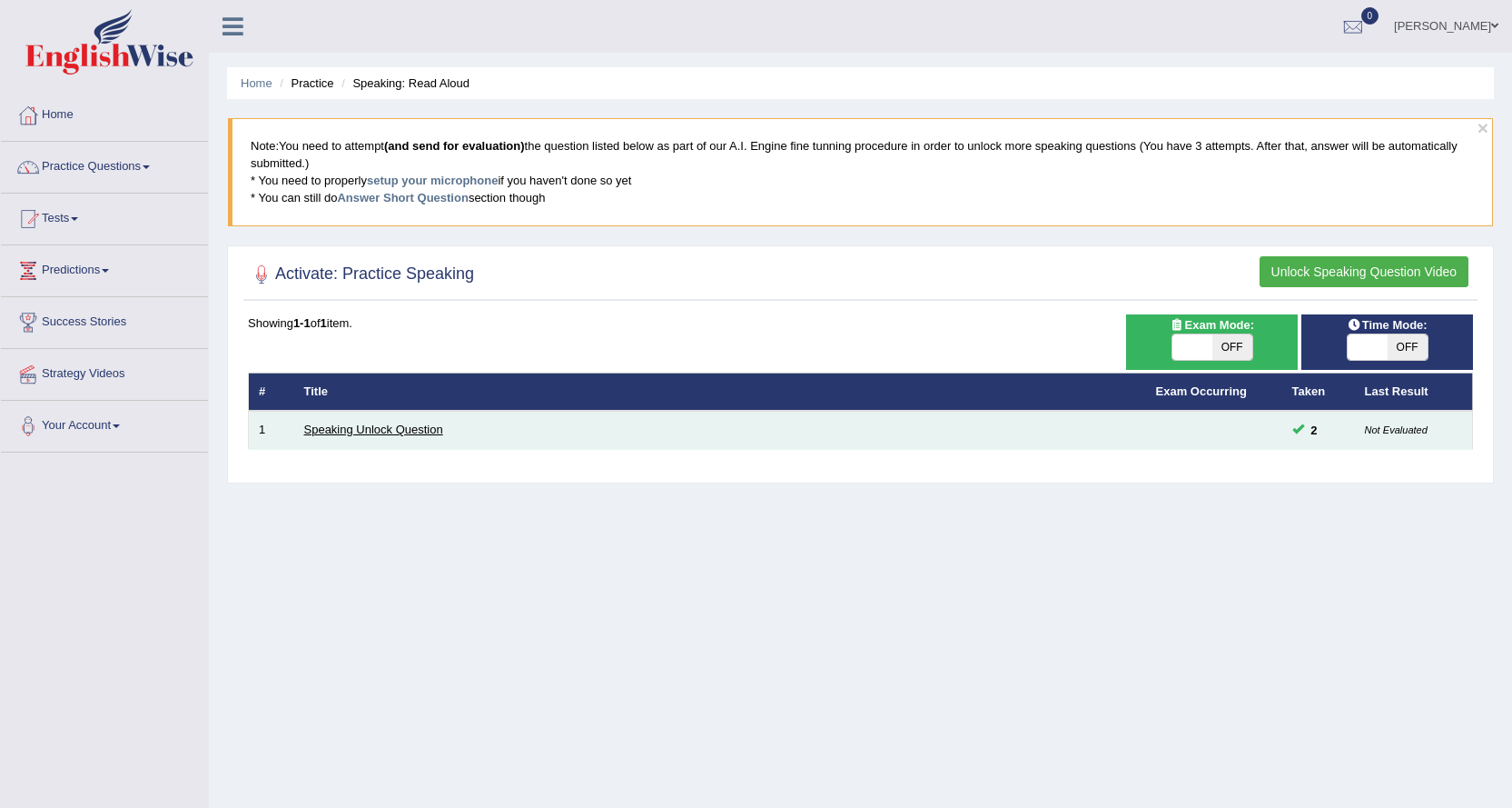
click at [438, 425] on link "Speaking Unlock Question" at bounding box center [374, 429] width 139 height 14
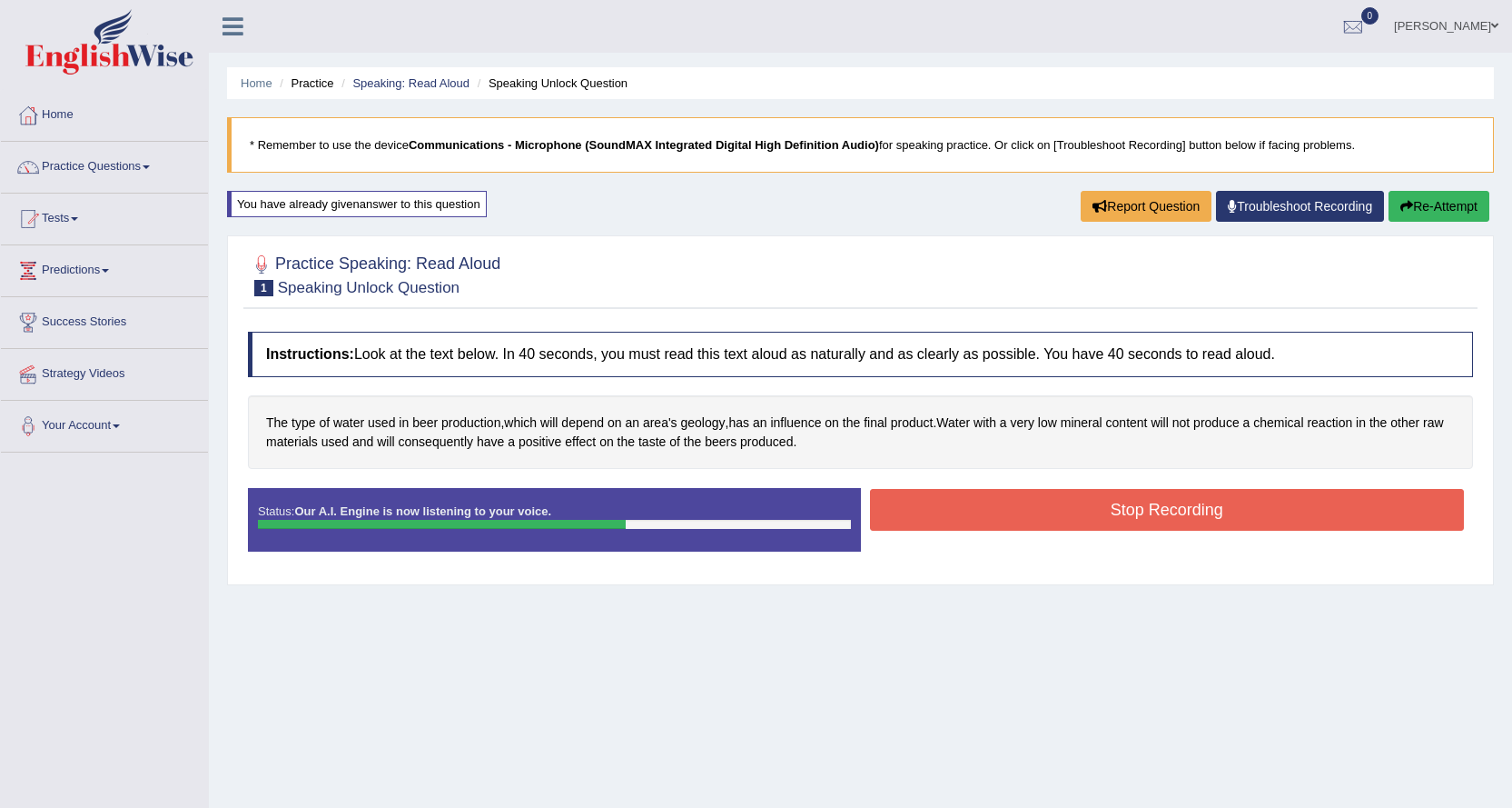
click at [1031, 514] on button "Stop Recording" at bounding box center [1167, 510] width 595 height 42
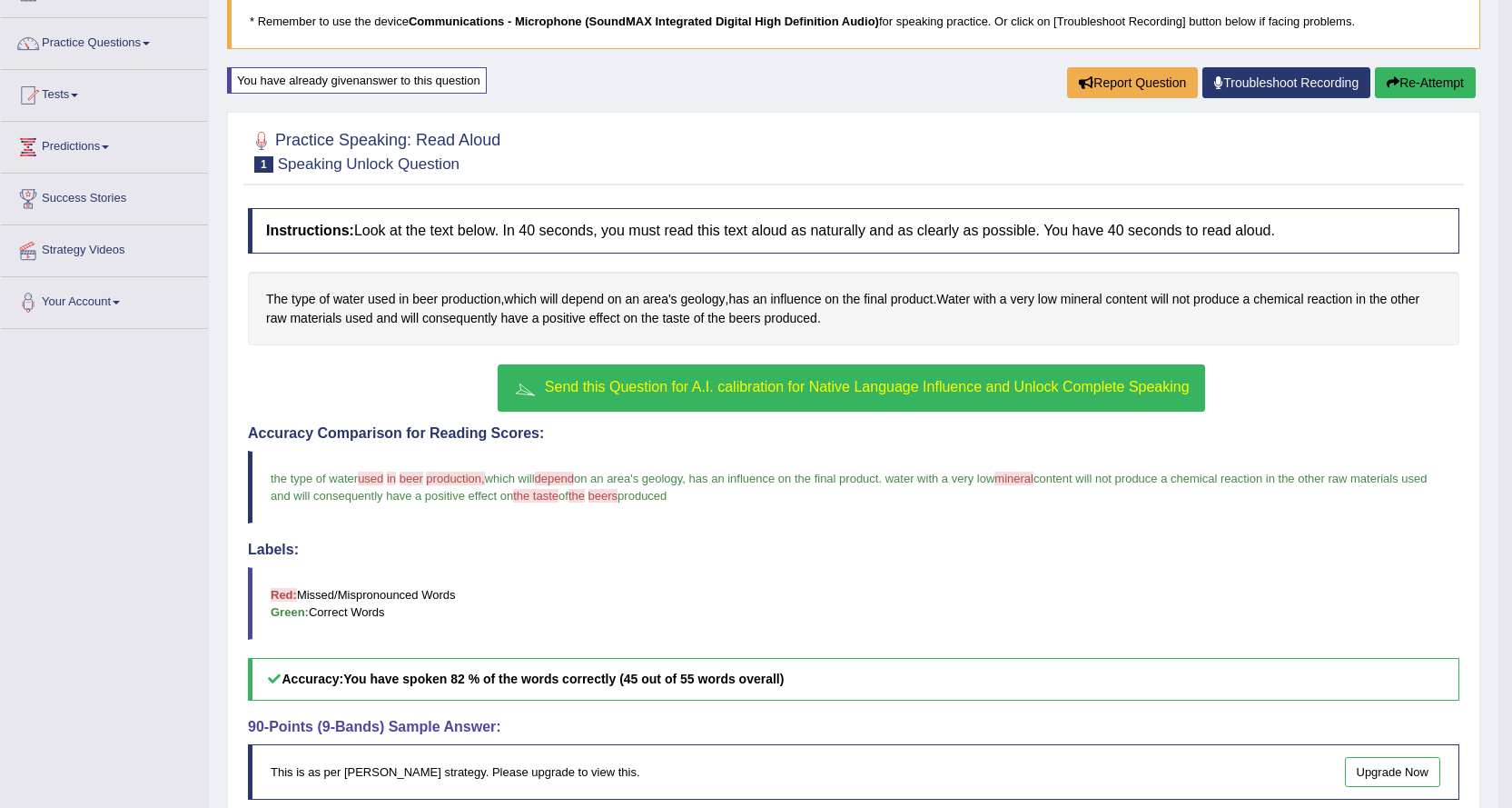
scroll to position [91, 0]
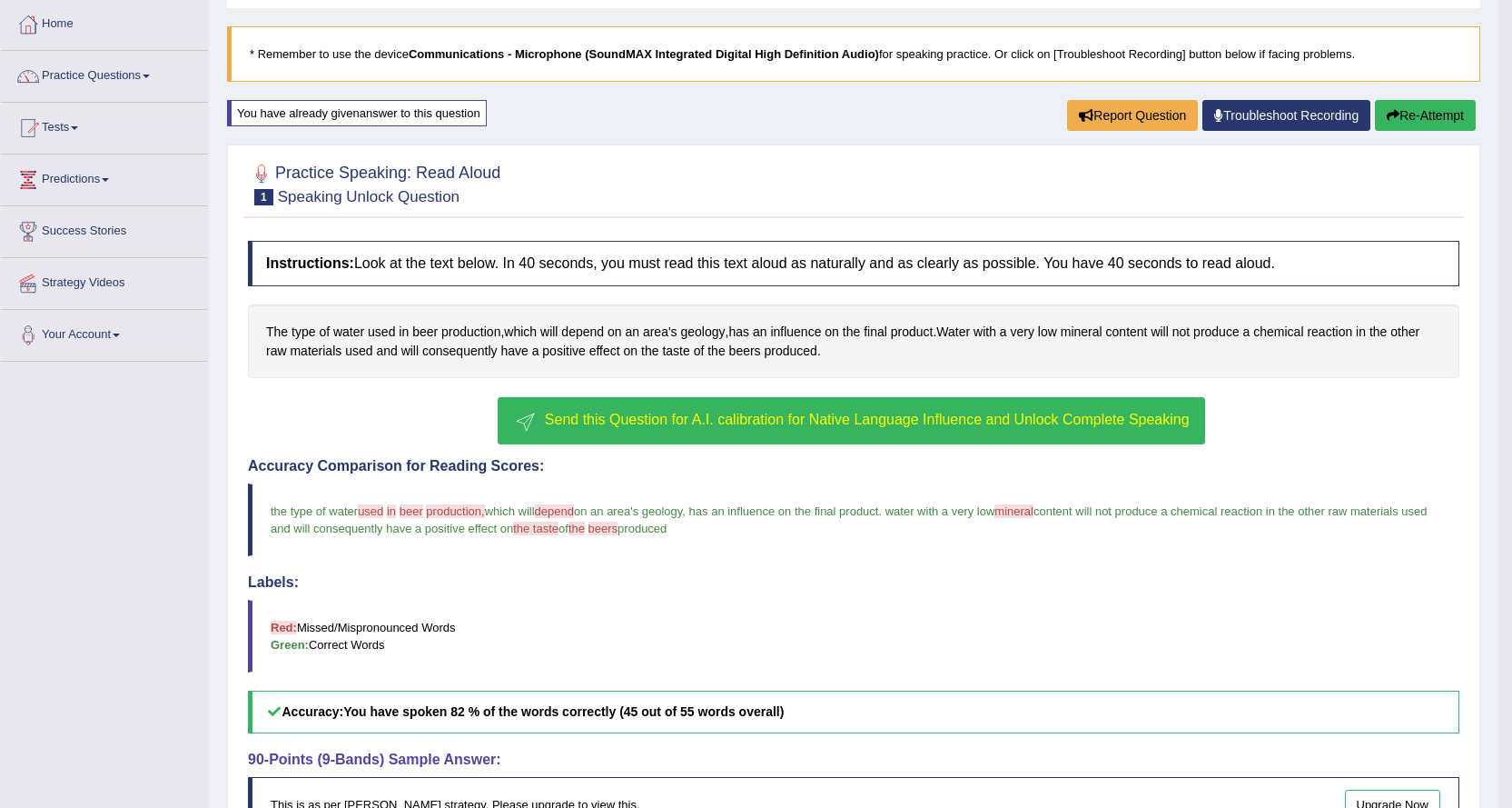
click at [825, 415] on span "Send this Question for A.I. calibration for Native Language Influence and Unloc…" at bounding box center [867, 419] width 645 height 16
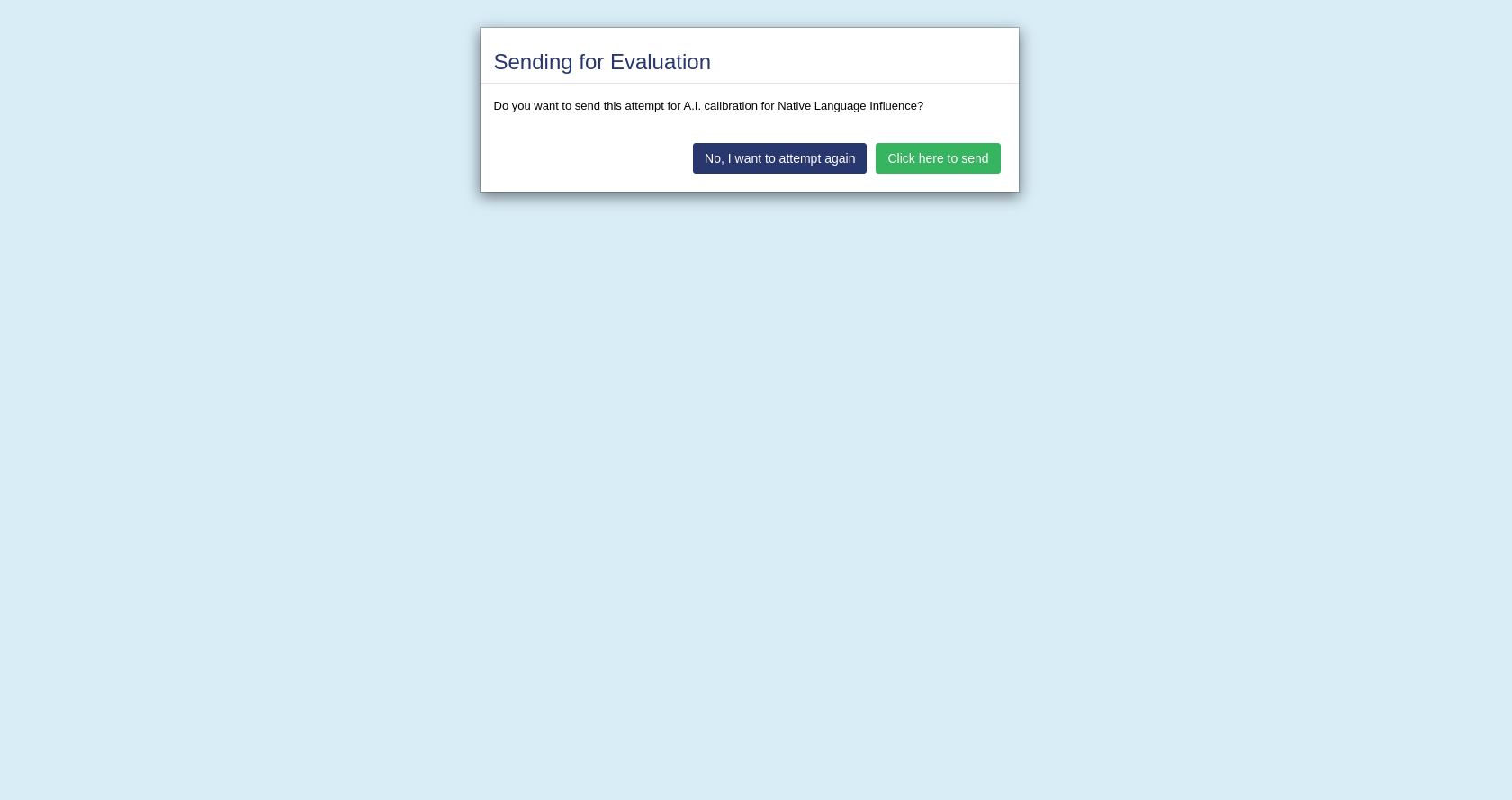
click at [976, 156] on button "Click here to send" at bounding box center [937, 159] width 124 height 31
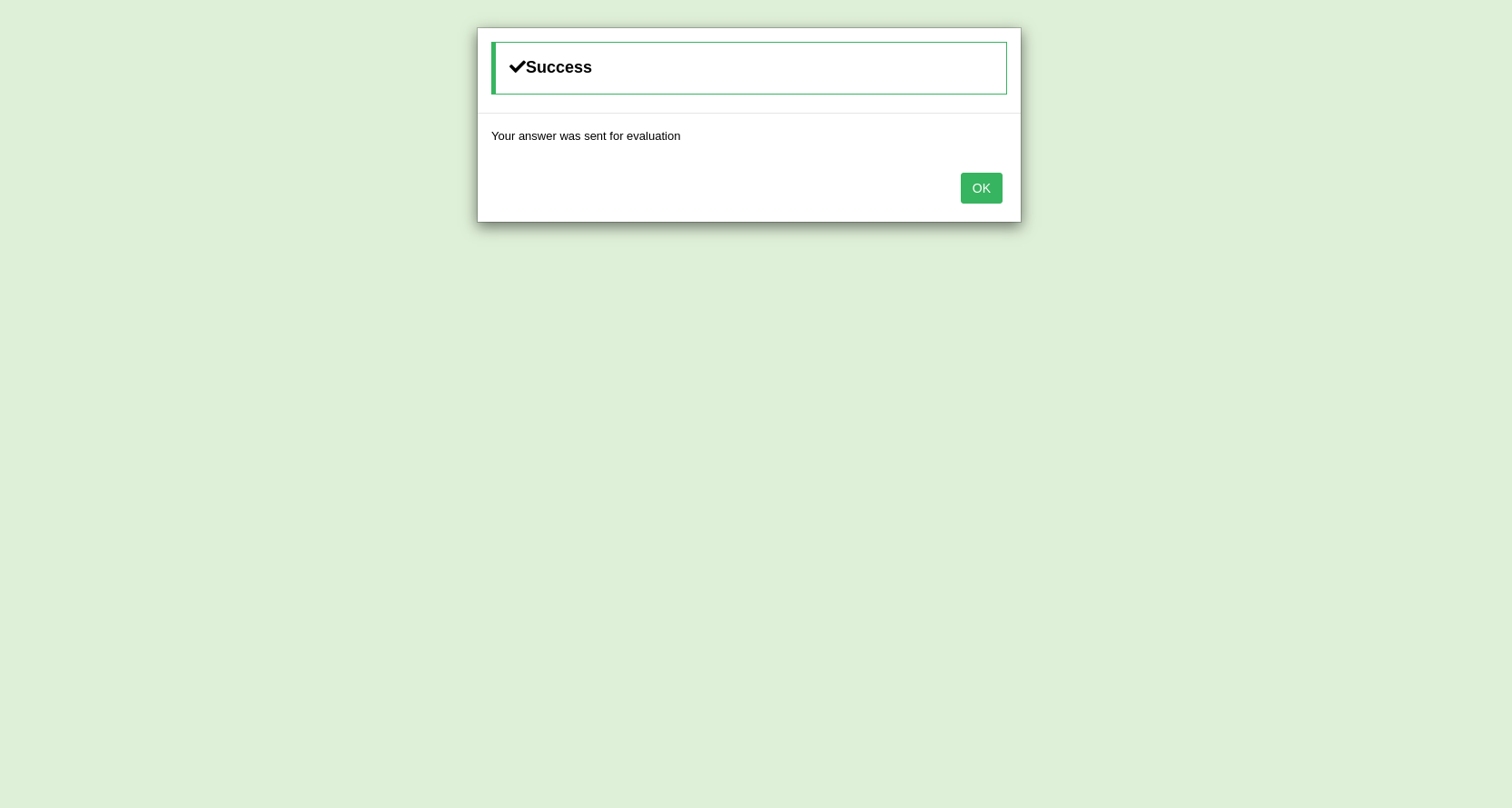
click at [978, 178] on button "OK" at bounding box center [981, 189] width 42 height 31
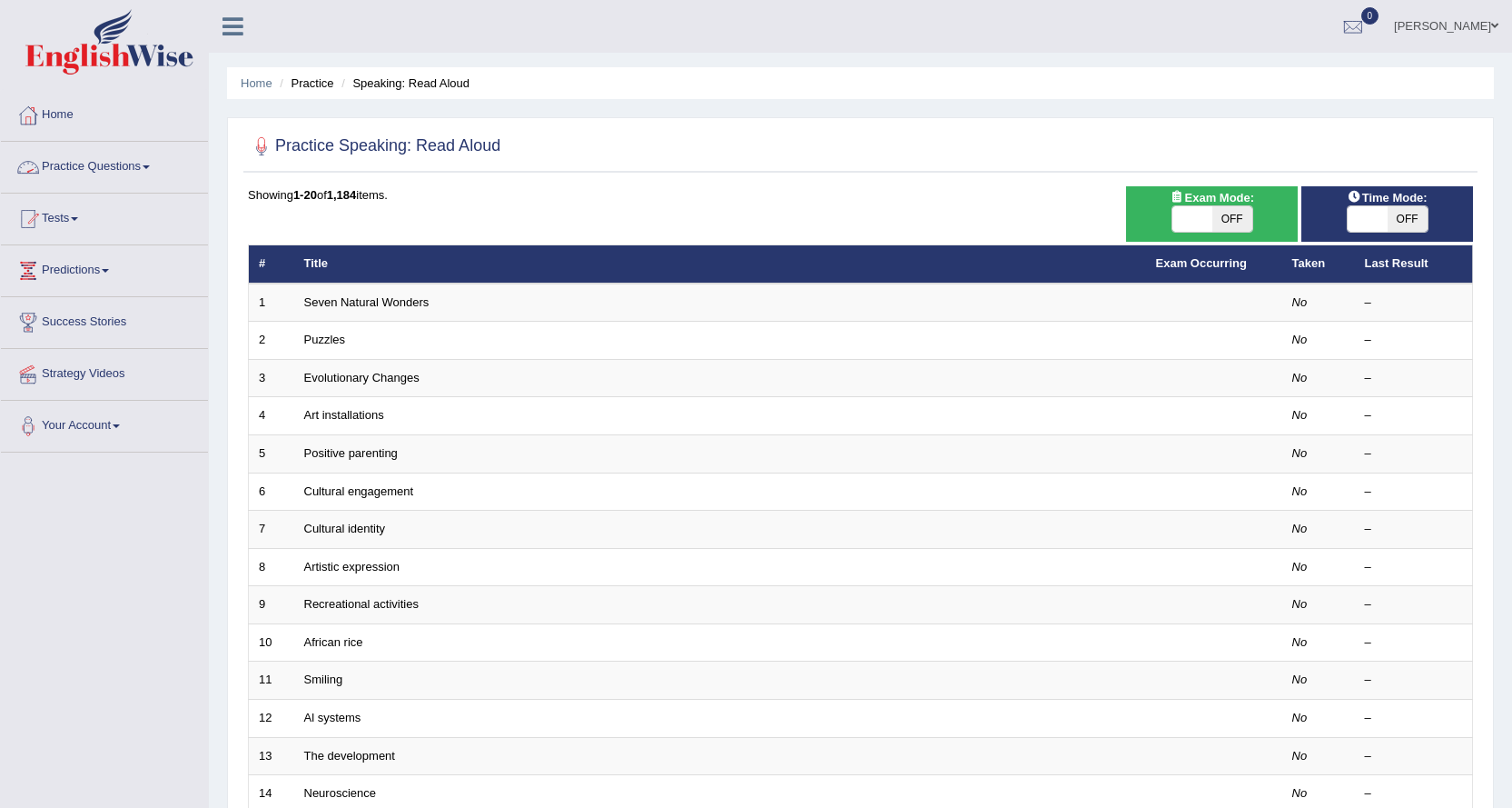
click at [127, 164] on link "Practice Questions" at bounding box center [104, 165] width 207 height 46
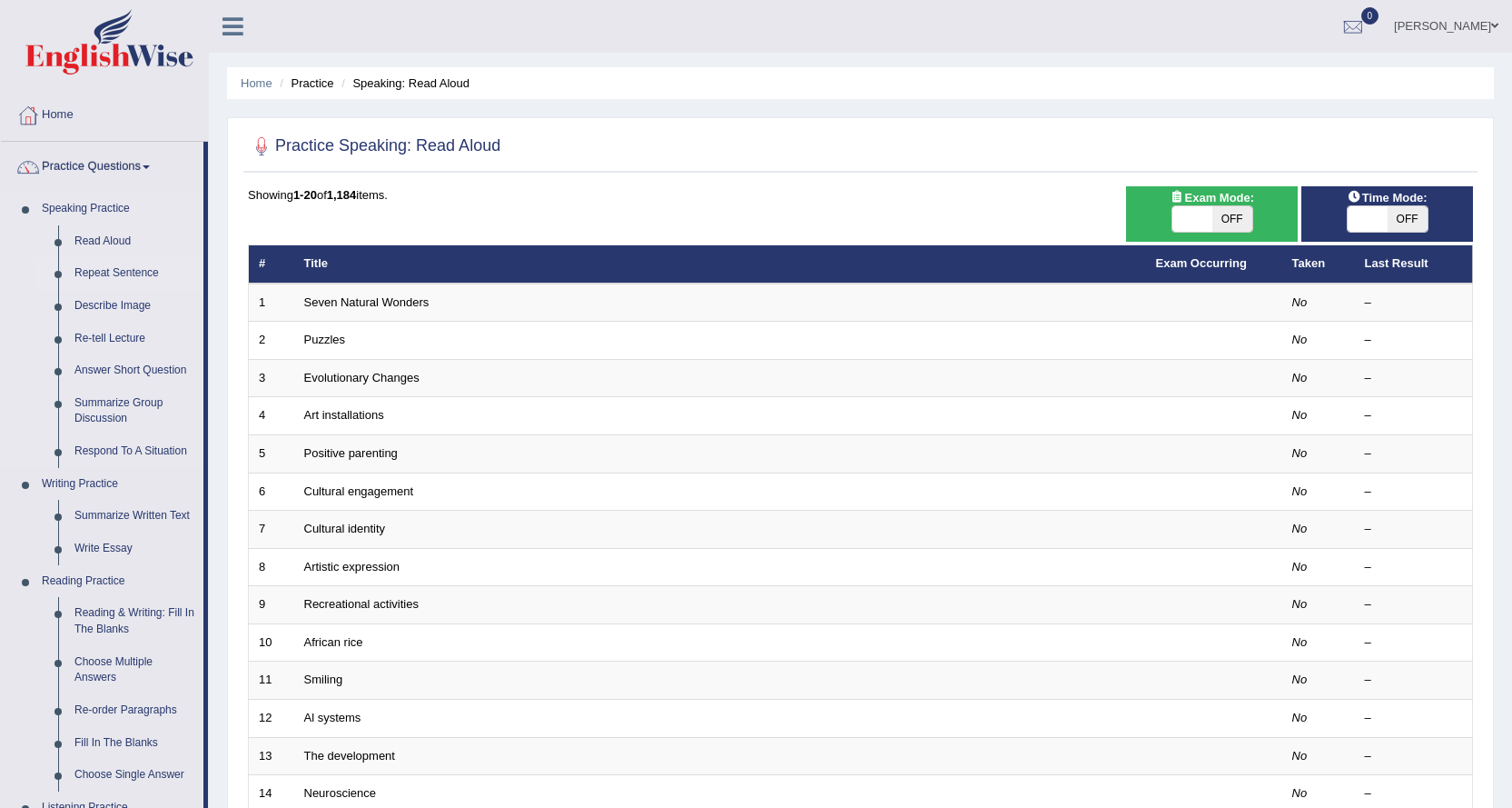
click at [102, 270] on link "Repeat Sentence" at bounding box center [134, 274] width 137 height 33
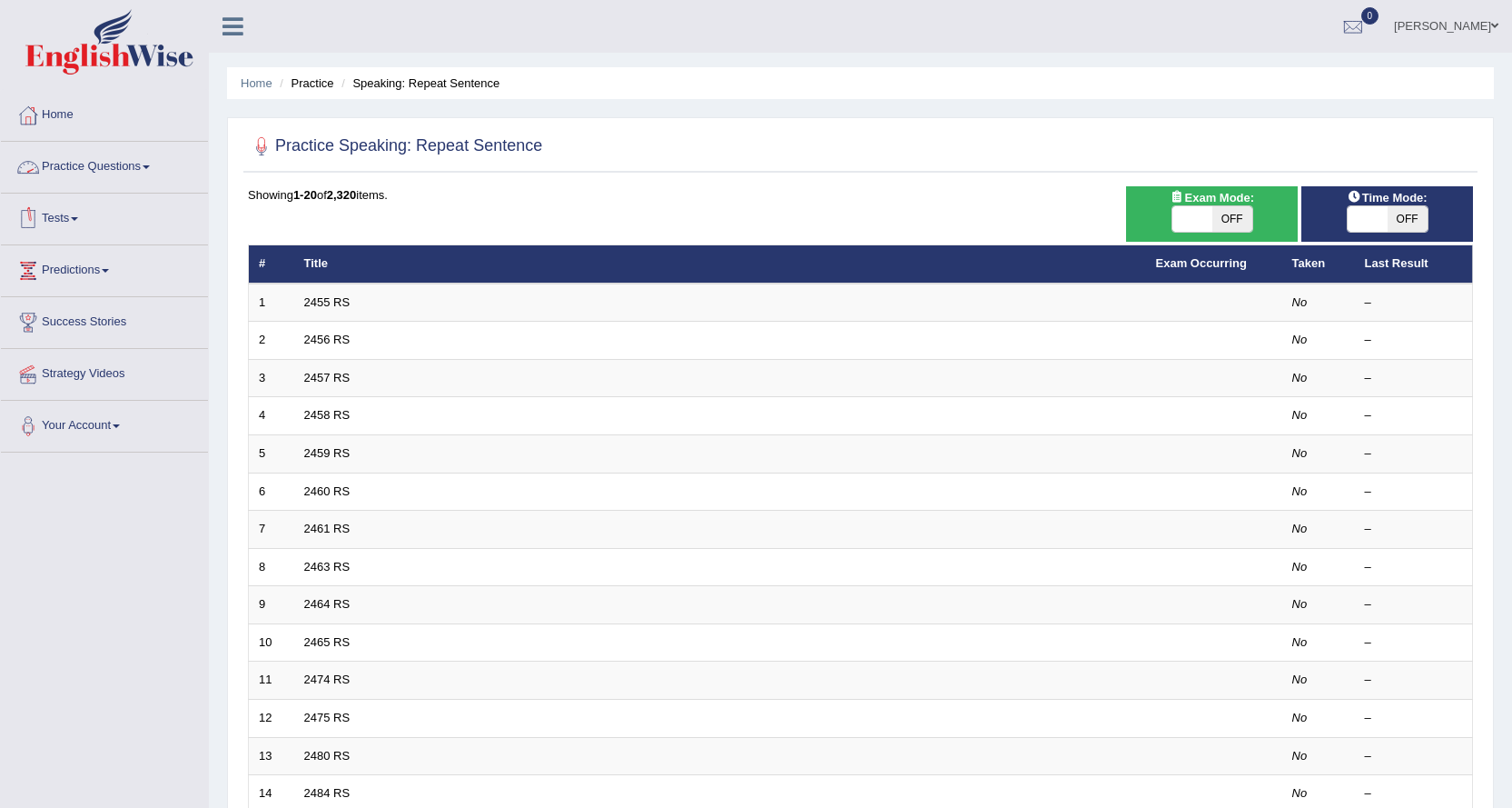
click at [146, 163] on link "Practice Questions" at bounding box center [104, 165] width 207 height 46
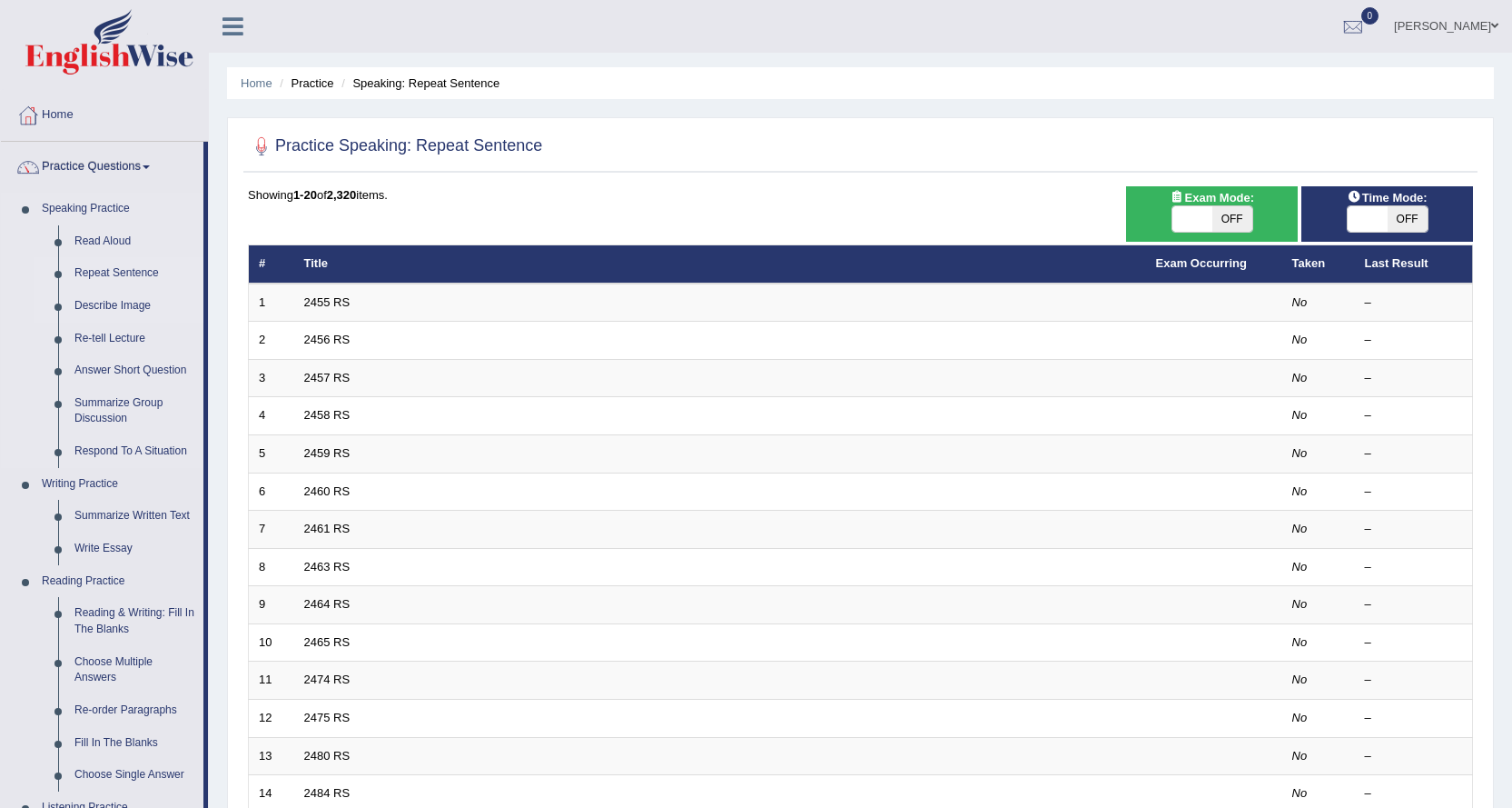
click at [111, 304] on link "Describe Image" at bounding box center [134, 307] width 137 height 33
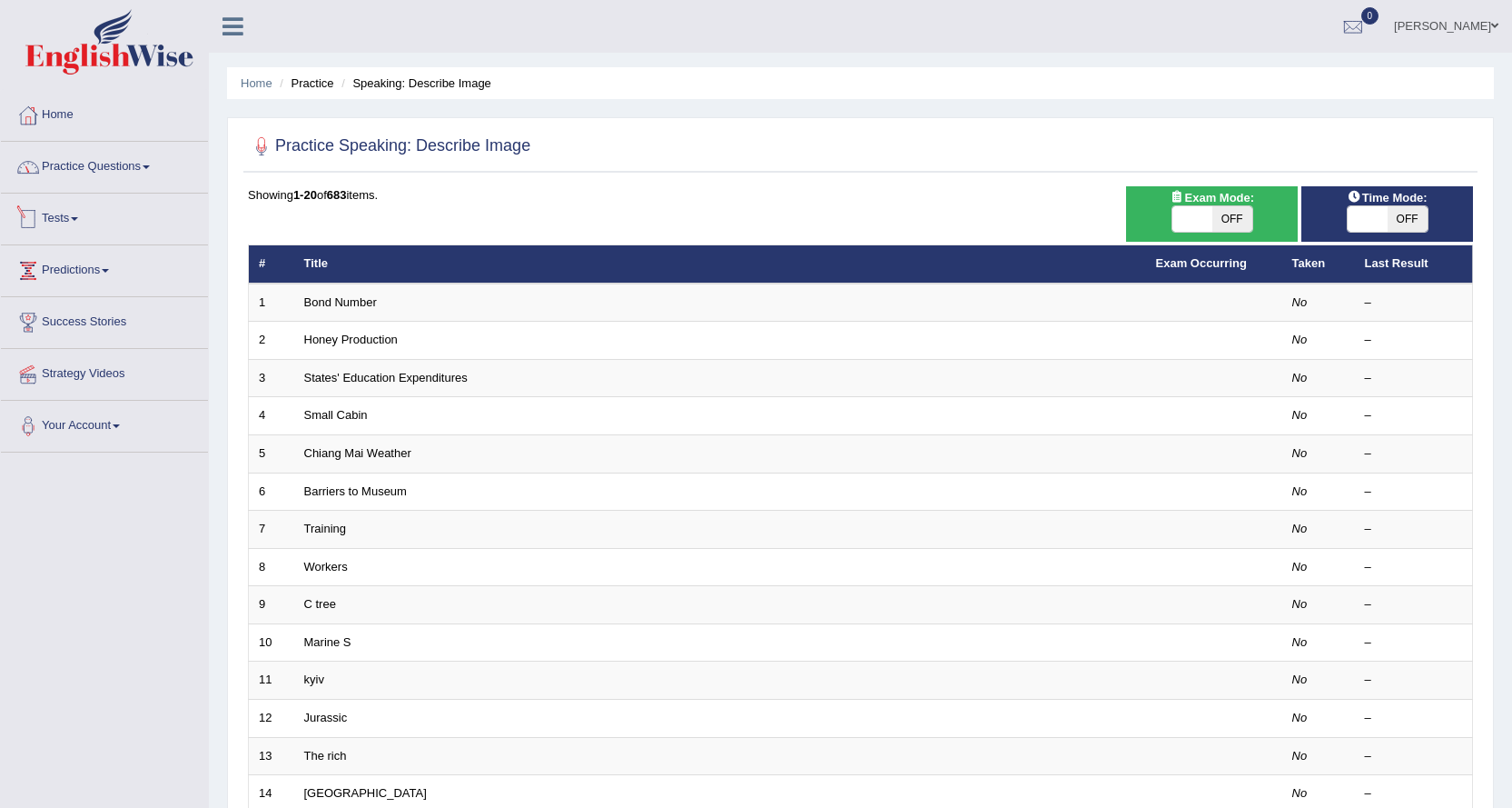
click at [137, 166] on link "Practice Questions" at bounding box center [104, 165] width 207 height 46
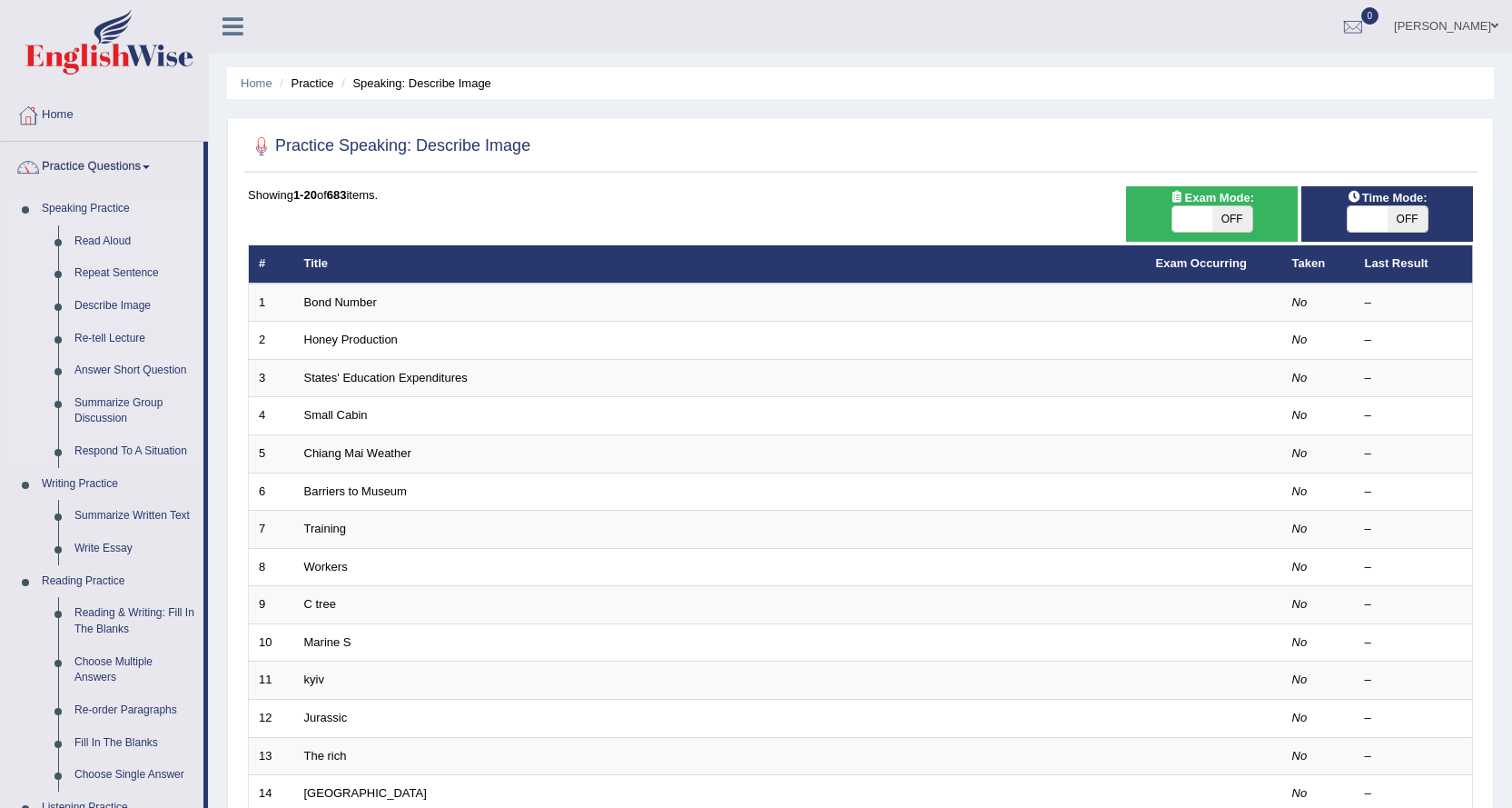
click at [126, 373] on link "Answer Short Question" at bounding box center [134, 371] width 137 height 33
click at [126, 334] on link "Re-tell Lecture" at bounding box center [134, 339] width 137 height 33
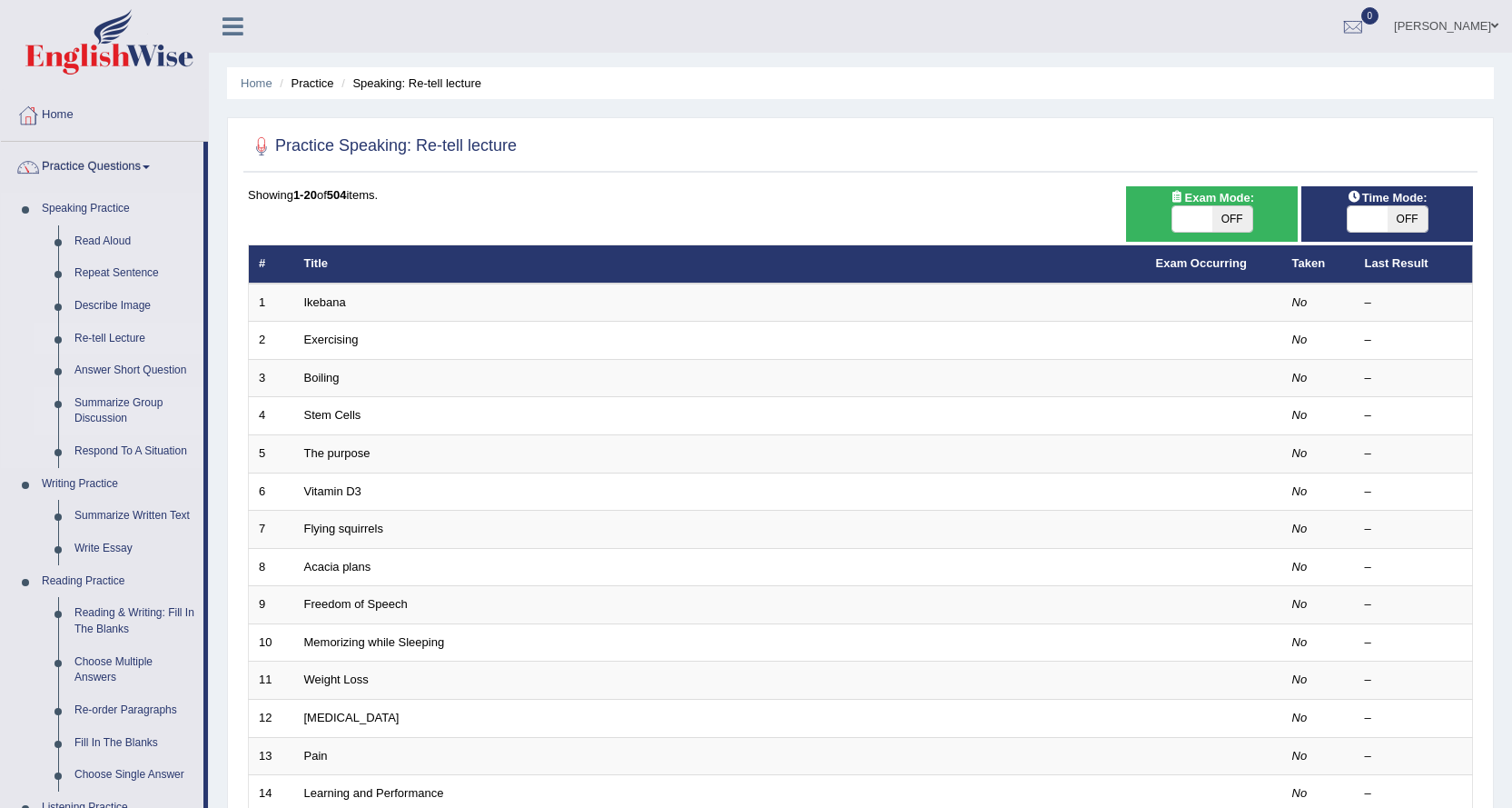
click at [147, 404] on link "Summarize Group Discussion" at bounding box center [134, 411] width 137 height 48
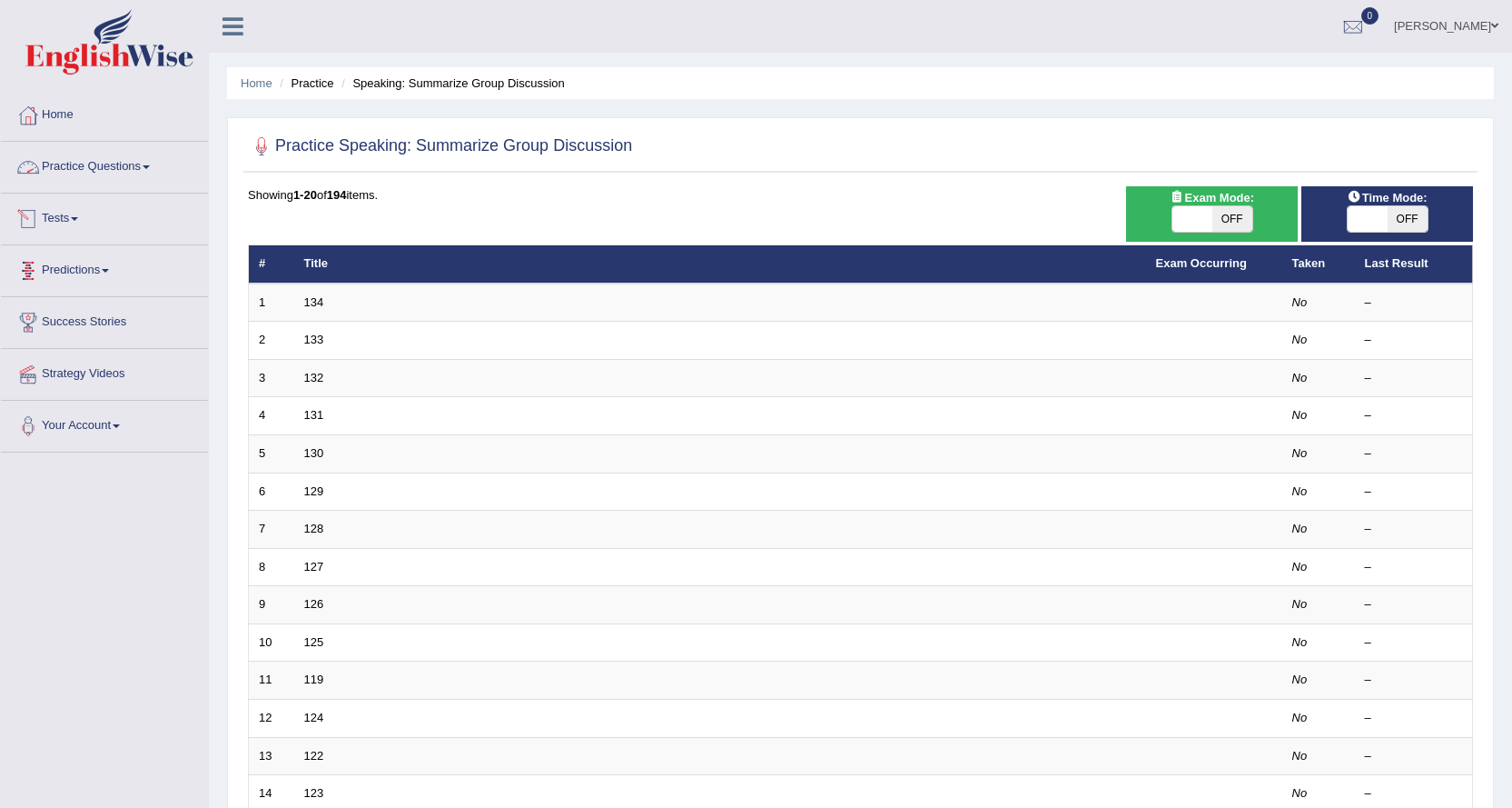
click at [149, 164] on link "Practice Questions" at bounding box center [104, 165] width 207 height 46
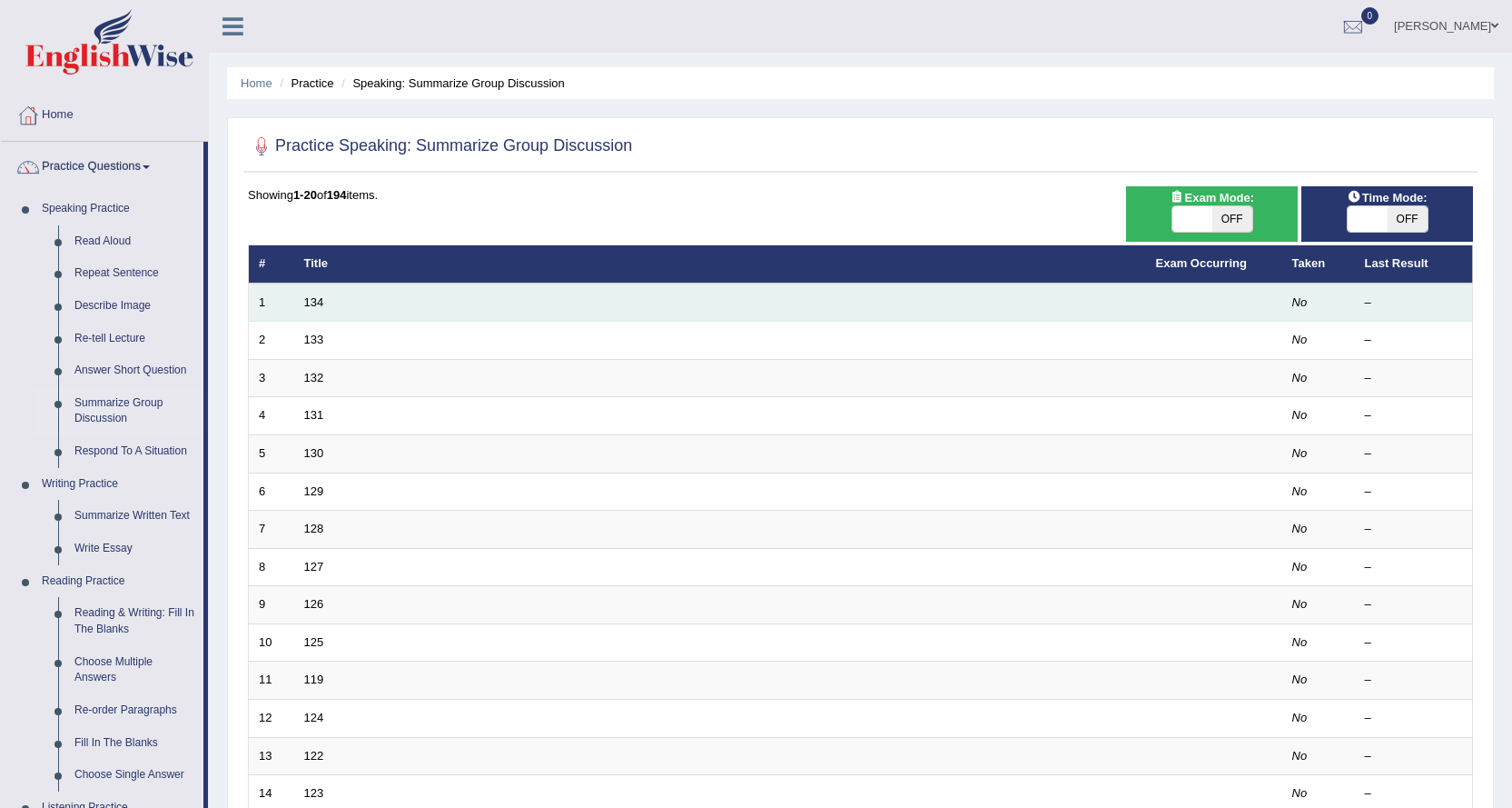
click at [355, 305] on td "134" at bounding box center [720, 303] width 852 height 38
click at [451, 292] on td "134" at bounding box center [720, 303] width 852 height 38
click at [448, 295] on td "134" at bounding box center [720, 303] width 852 height 38
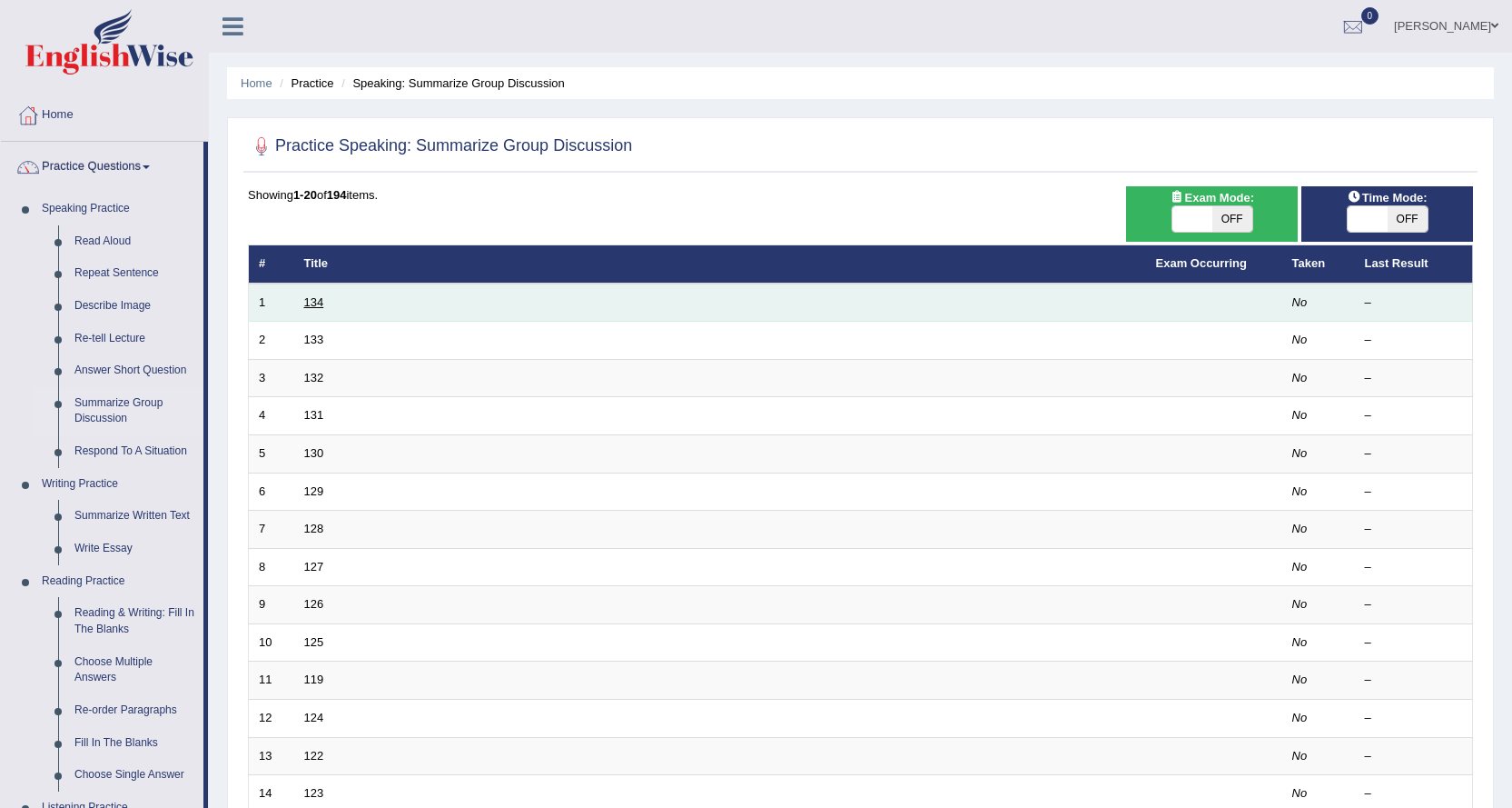
click at [314, 299] on link "134" at bounding box center [315, 302] width 20 height 14
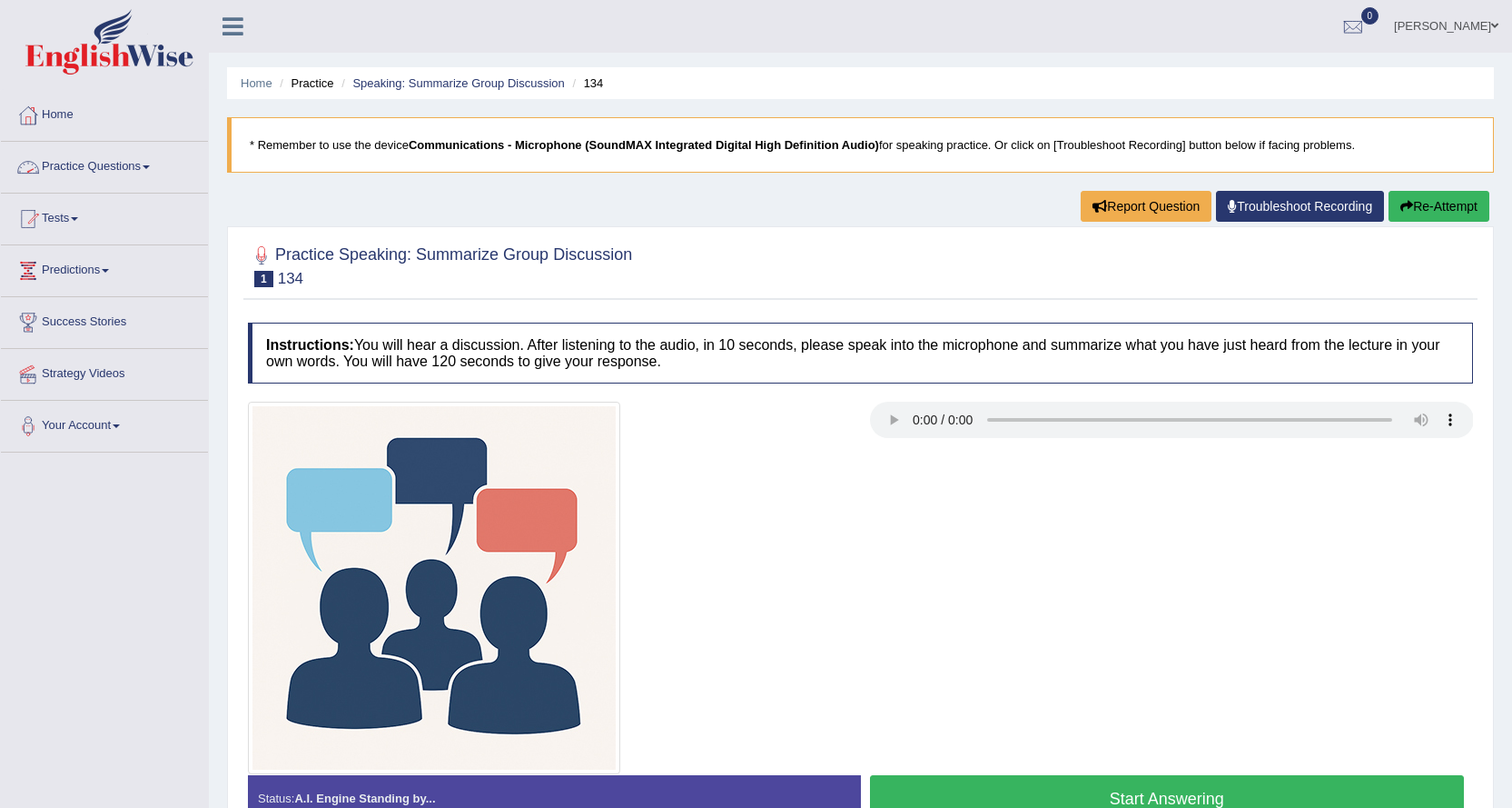
click at [114, 162] on link "Practice Questions" at bounding box center [104, 165] width 207 height 46
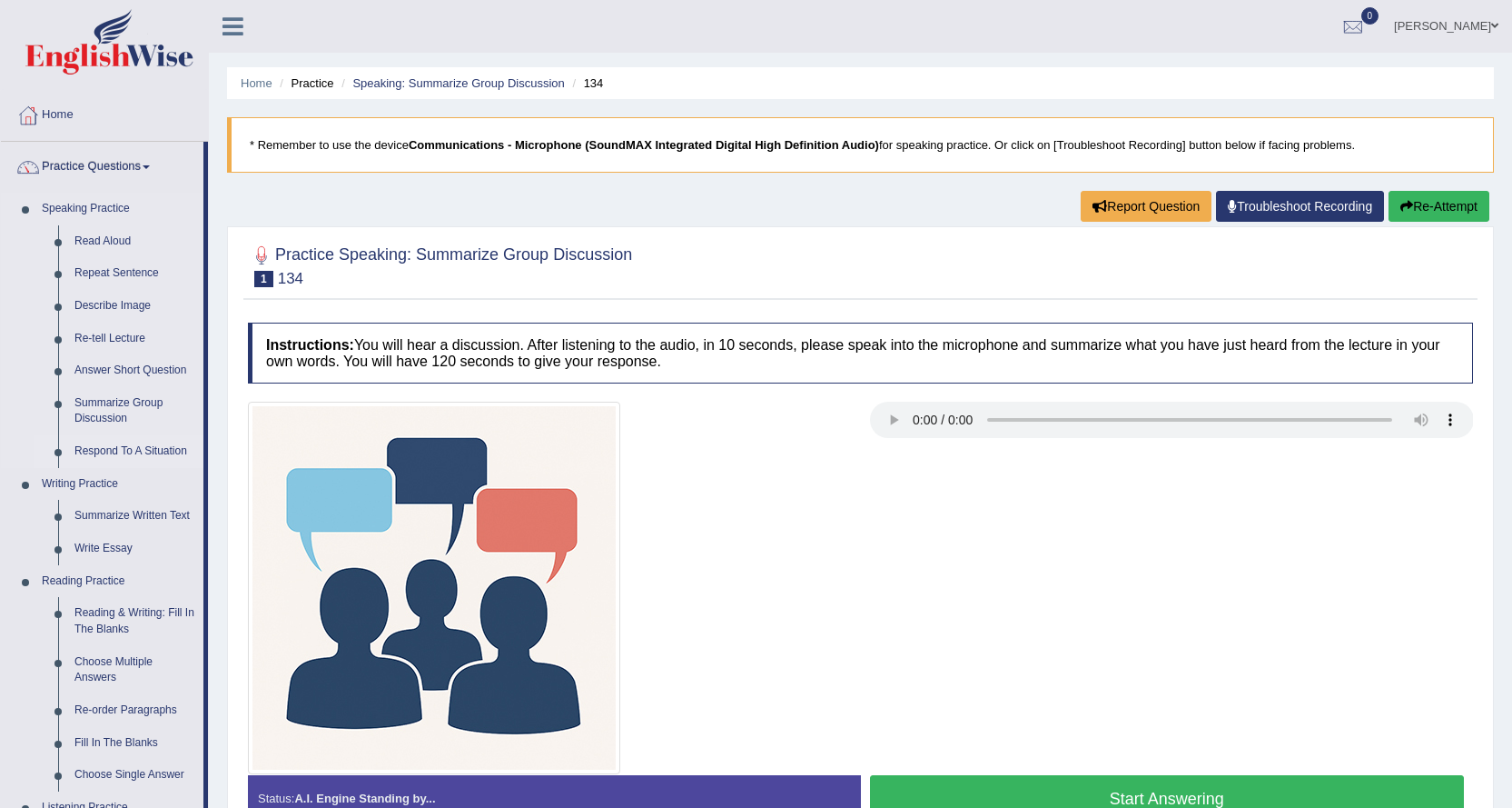
click at [150, 451] on link "Respond To A Situation" at bounding box center [134, 452] width 137 height 33
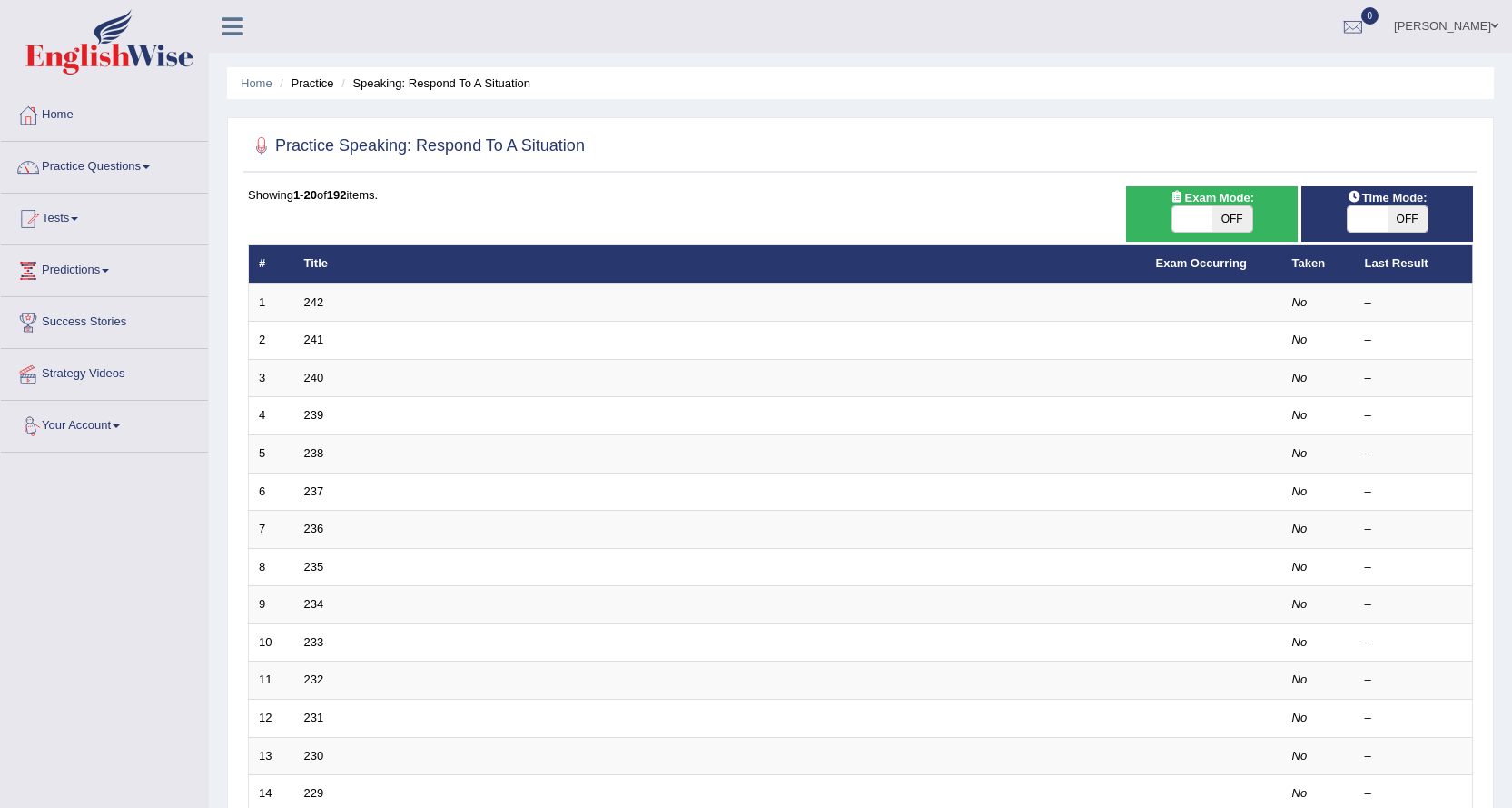
click at [310, 307] on link "242" at bounding box center [315, 302] width 20 height 14
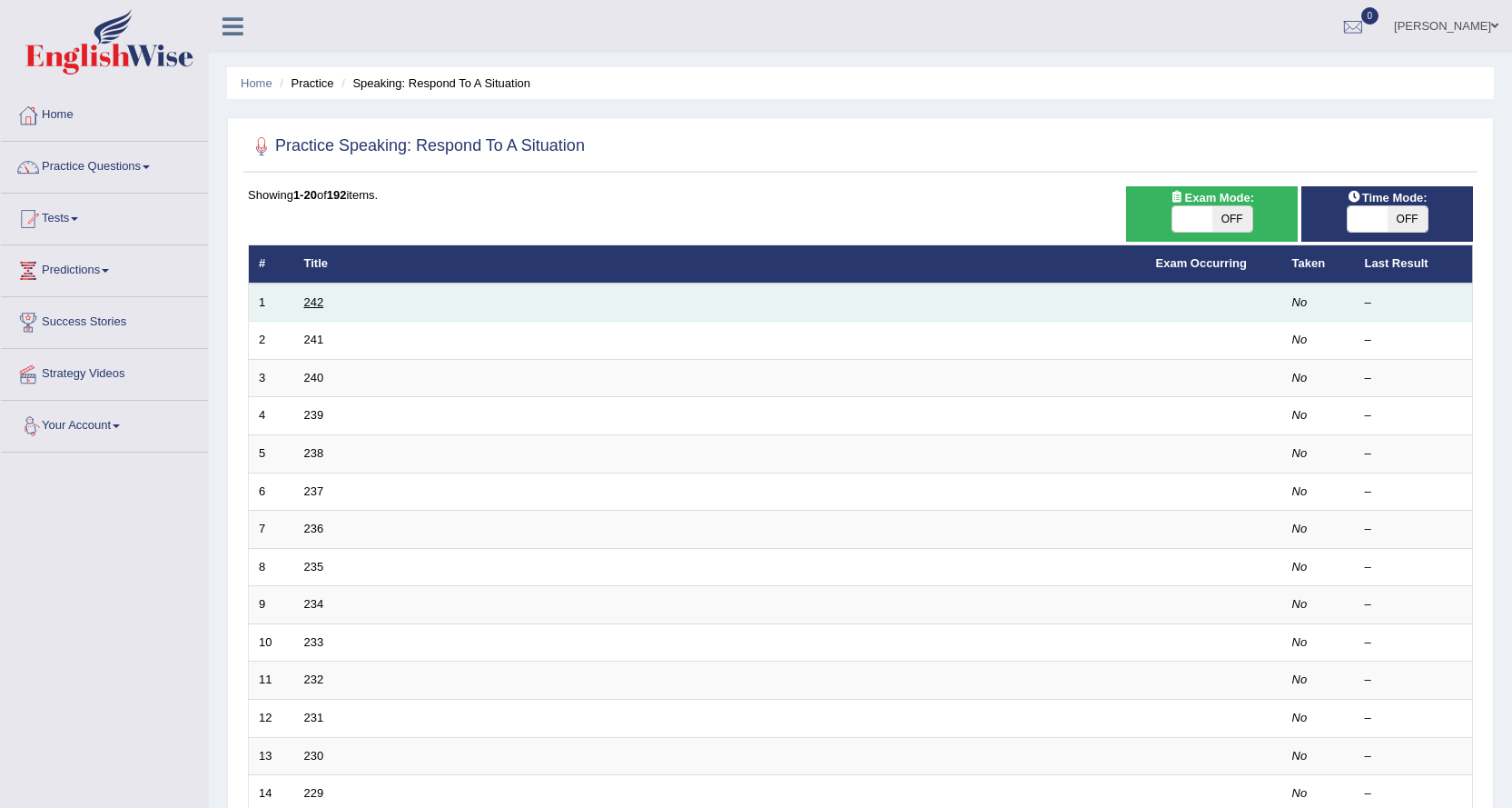
drag, startPoint x: 0, startPoint y: 0, endPoint x: 310, endPoint y: 307, distance: 436.3
click at [310, 307] on link "242" at bounding box center [315, 302] width 20 height 14
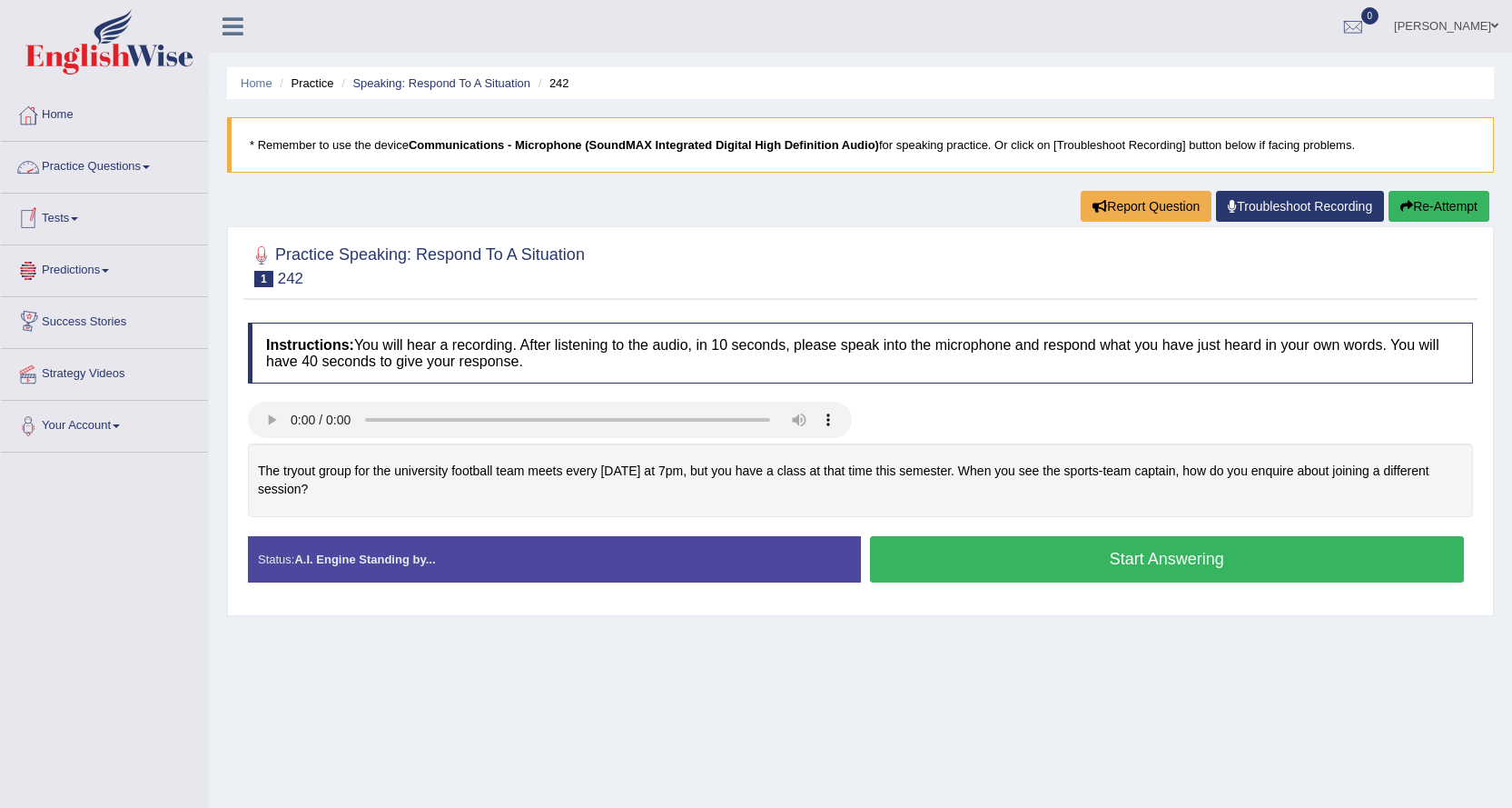
click at [118, 165] on link "Practice Questions" at bounding box center [104, 165] width 207 height 46
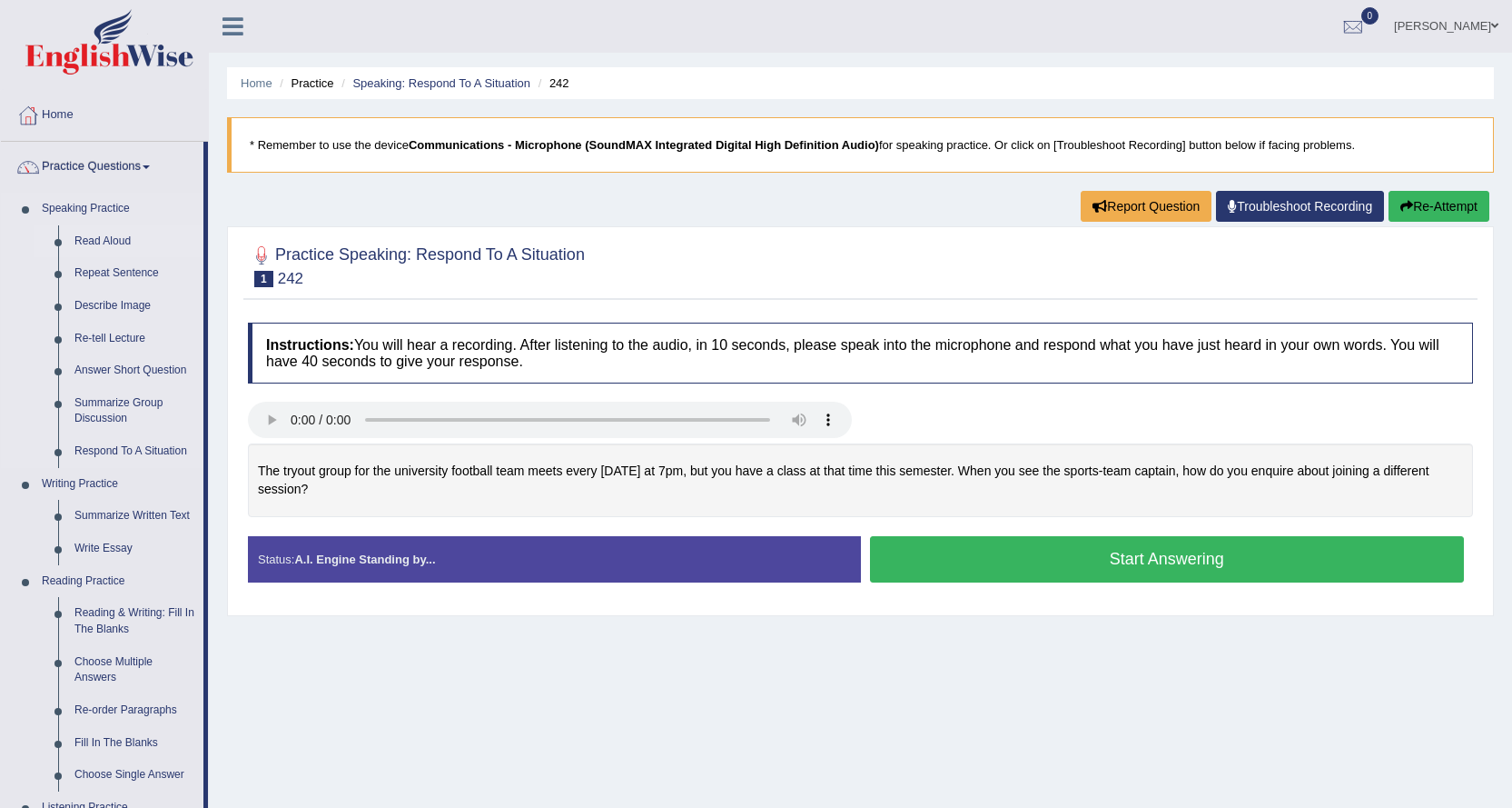
click at [123, 241] on link "Read Aloud" at bounding box center [134, 242] width 137 height 33
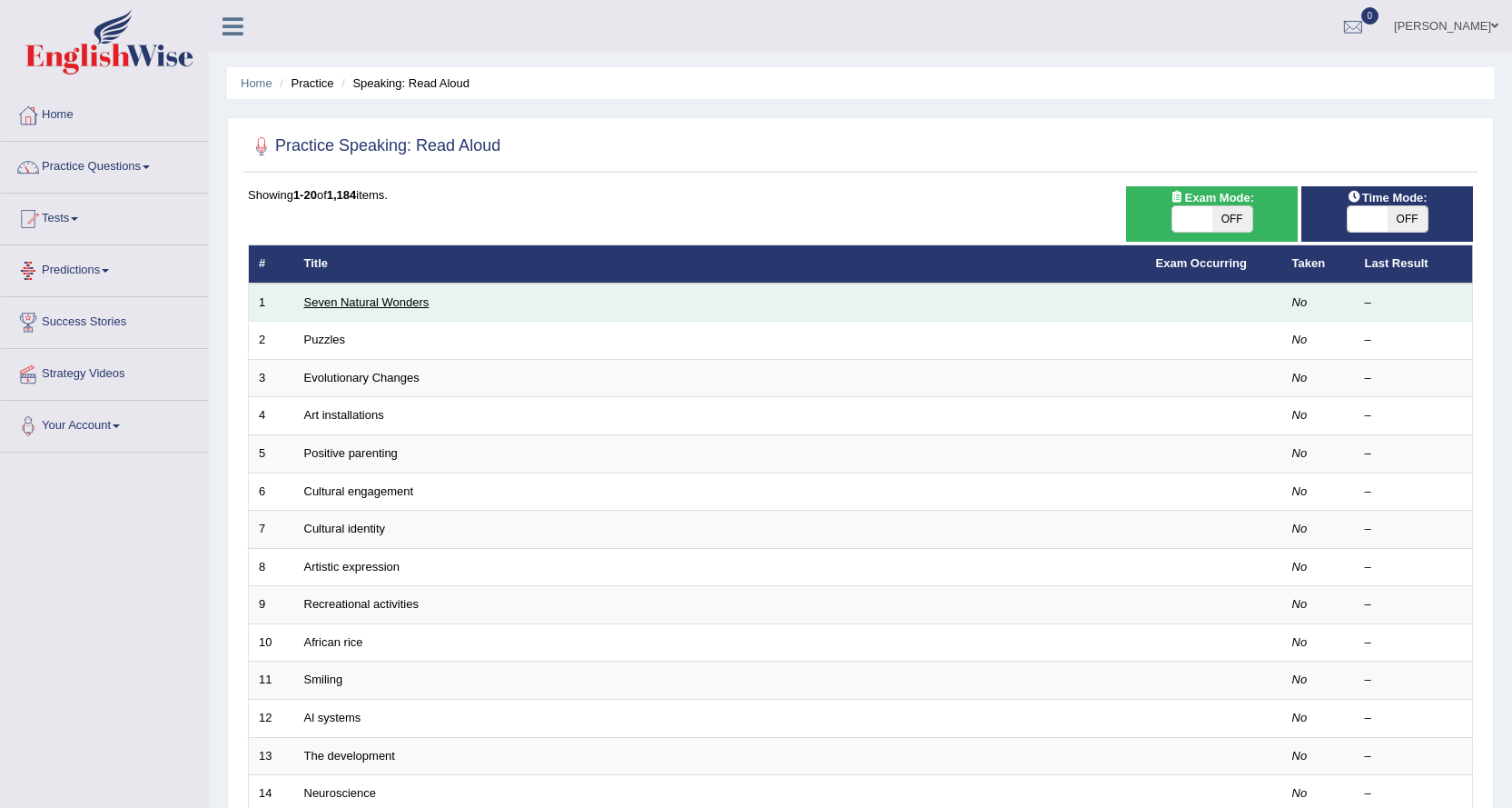
click at [330, 307] on link "Seven Natural Wonders" at bounding box center [367, 302] width 125 height 14
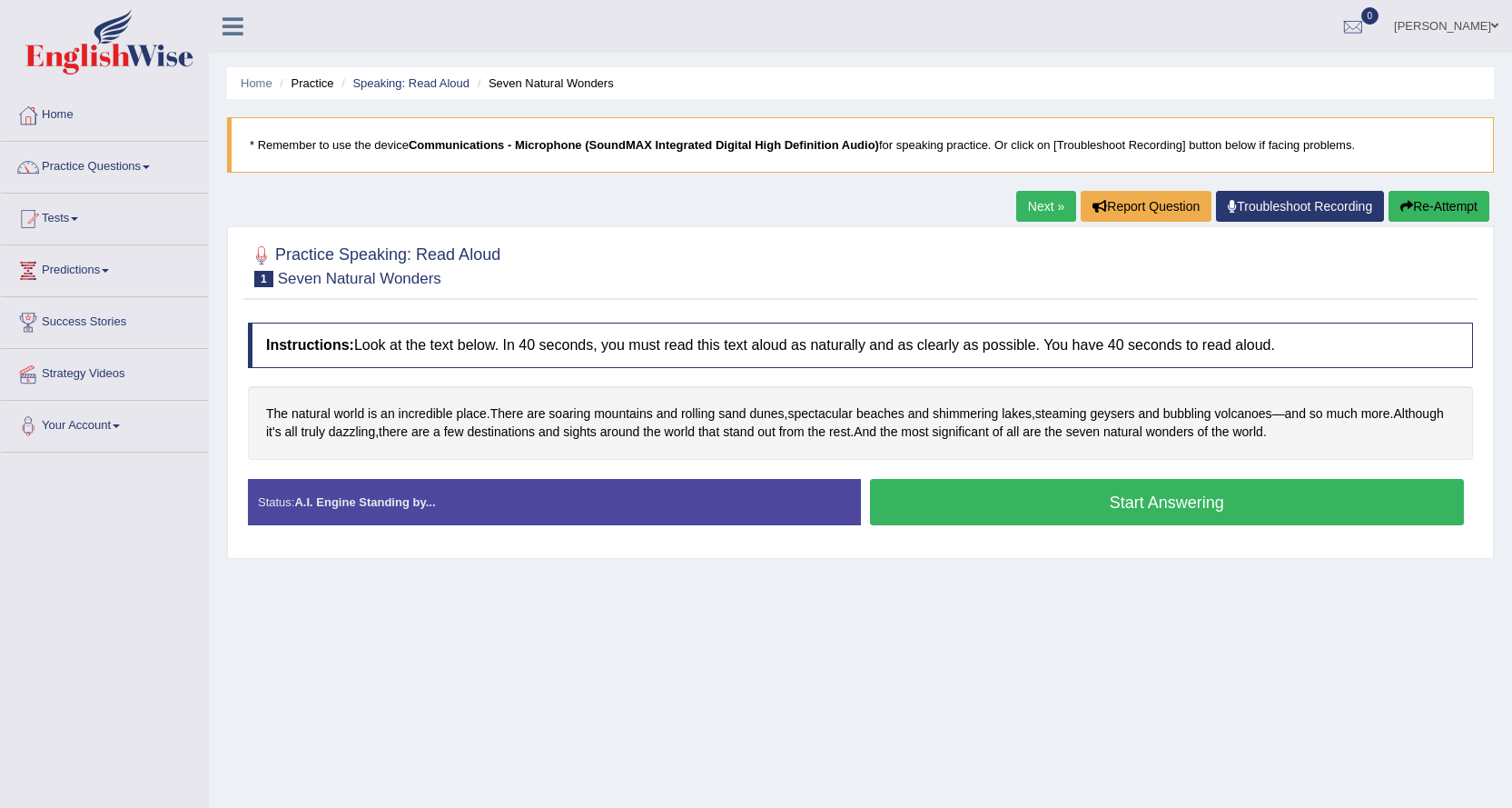
click at [1156, 506] on button "Start Answering" at bounding box center [1167, 501] width 595 height 47
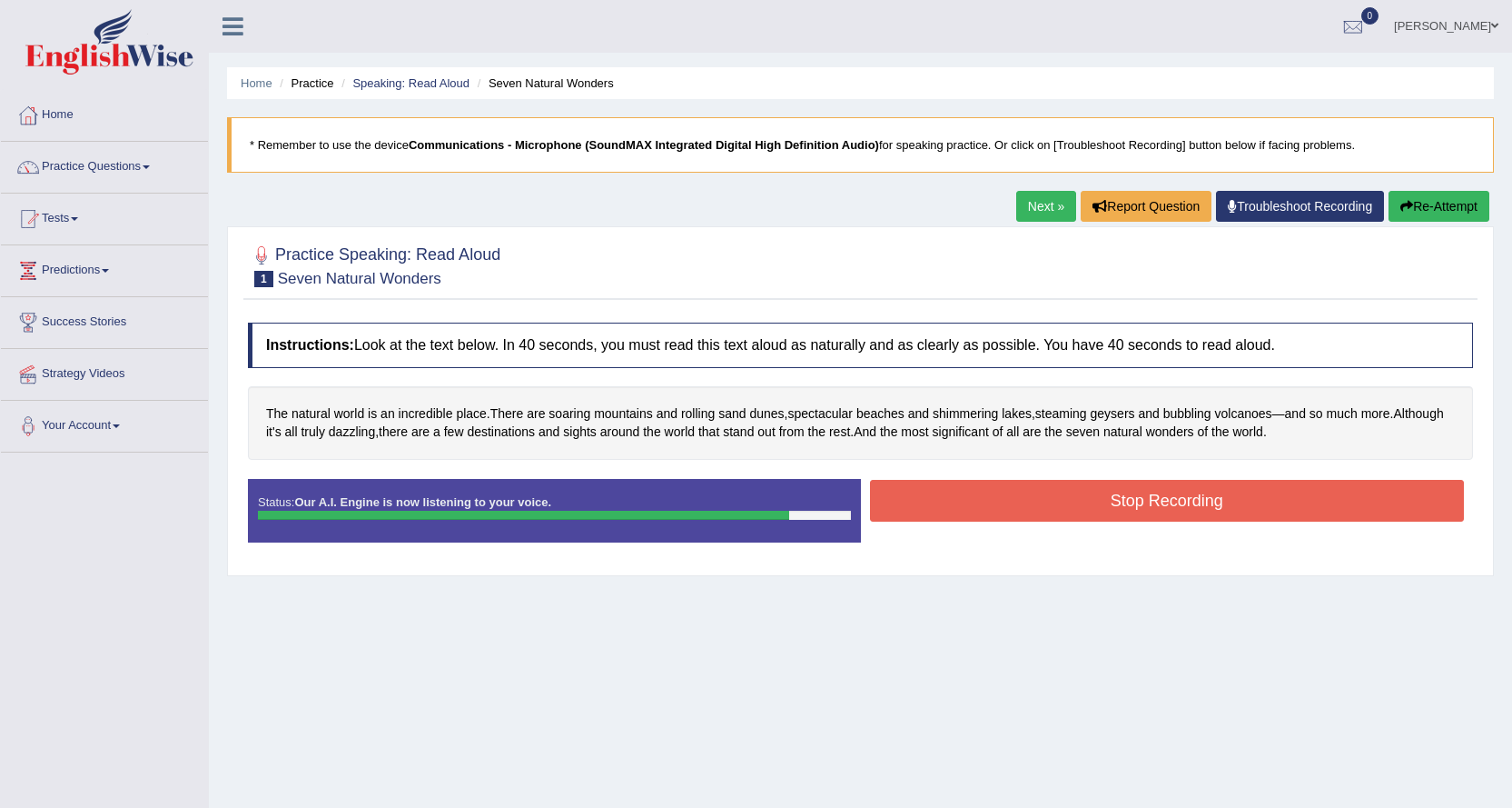
click at [1151, 499] on button "Stop Recording" at bounding box center [1167, 501] width 595 height 42
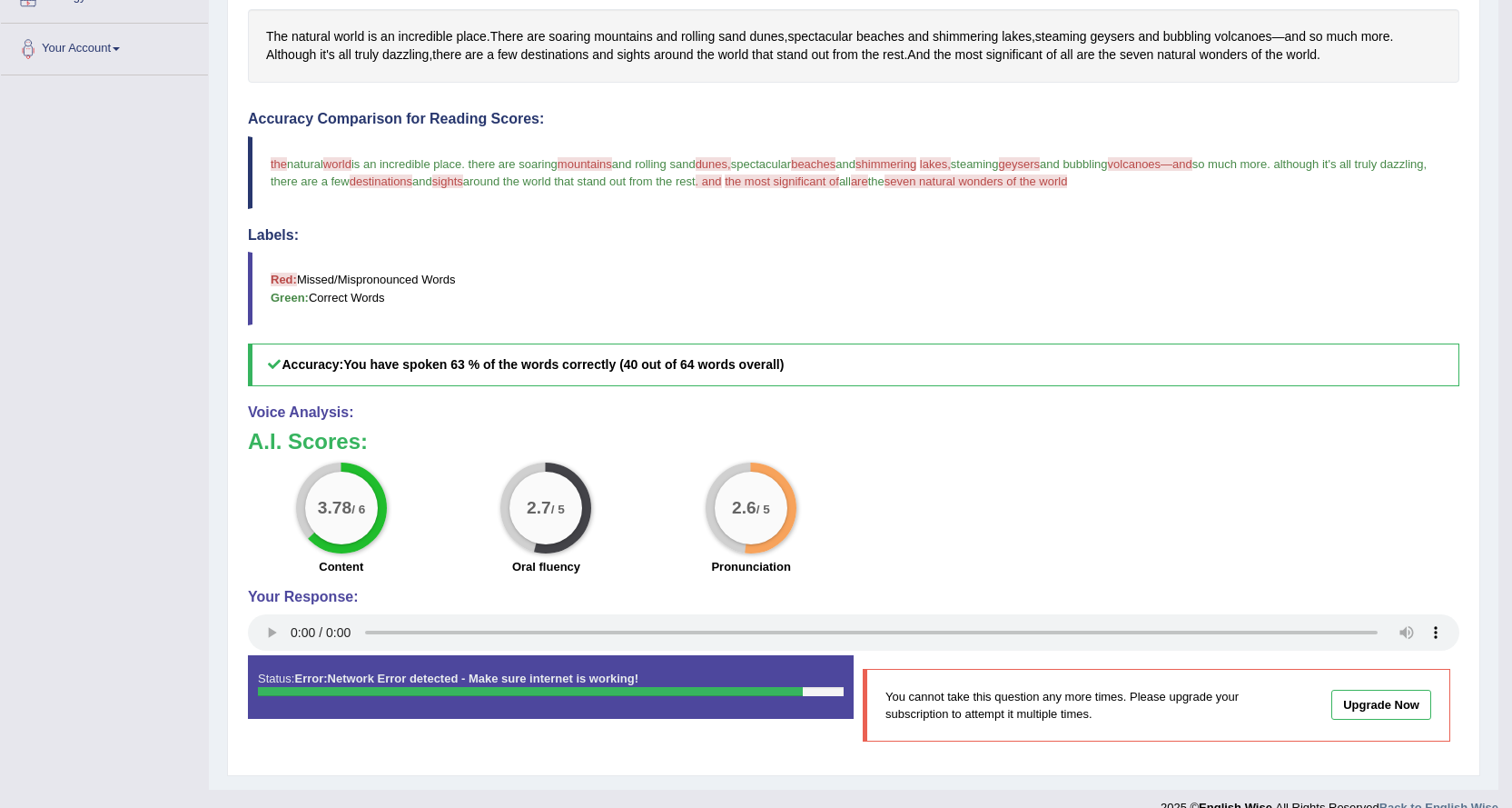
scroll to position [404, 0]
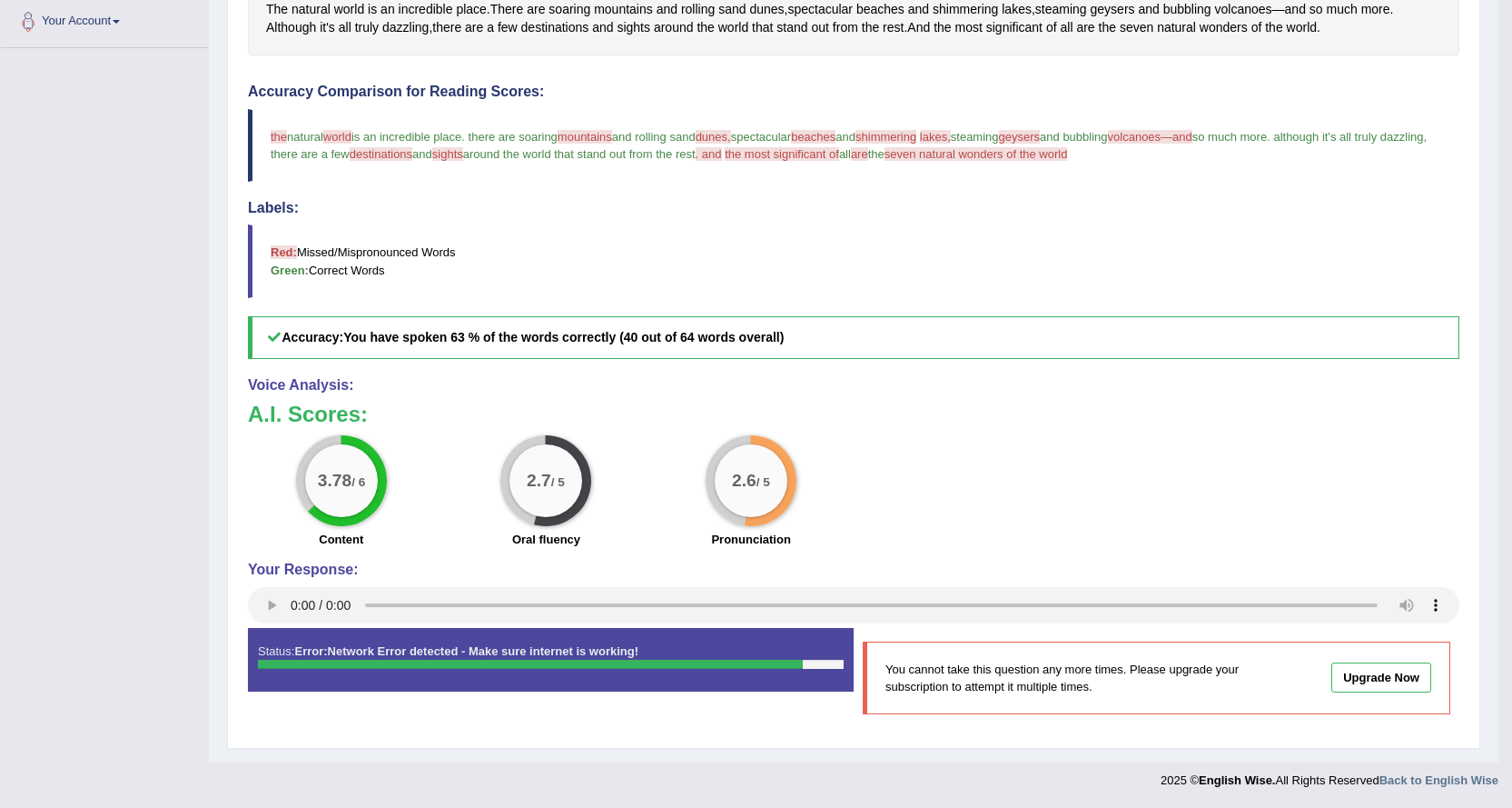
click at [351, 136] on span "world" at bounding box center [337, 136] width 28 height 14
